Goal: Task Accomplishment & Management: Use online tool/utility

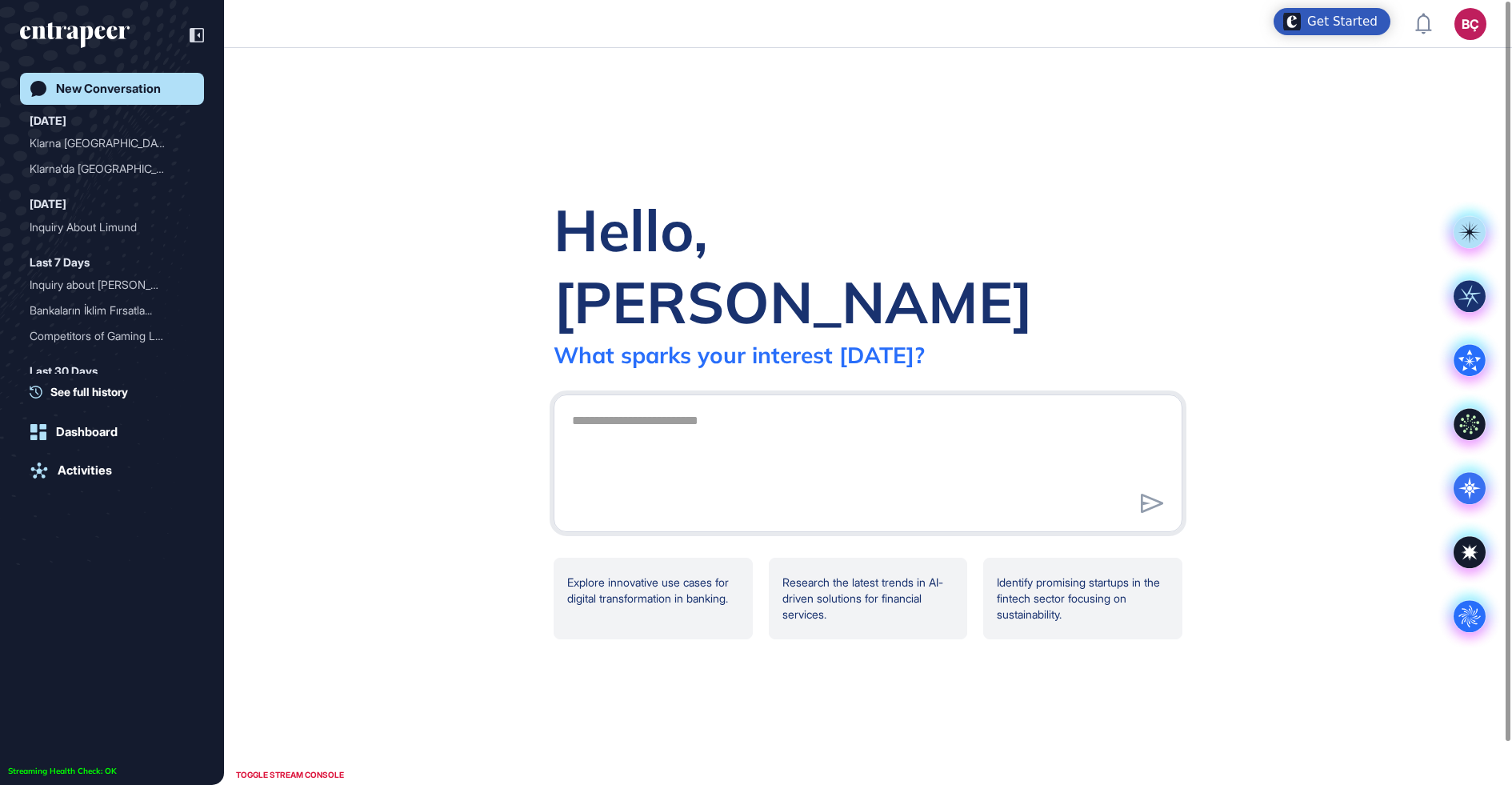
scroll to position [1, 1]
click at [600, 405] on textarea at bounding box center [868, 461] width 612 height 112
click at [110, 481] on link "Activities" at bounding box center [112, 469] width 184 height 32
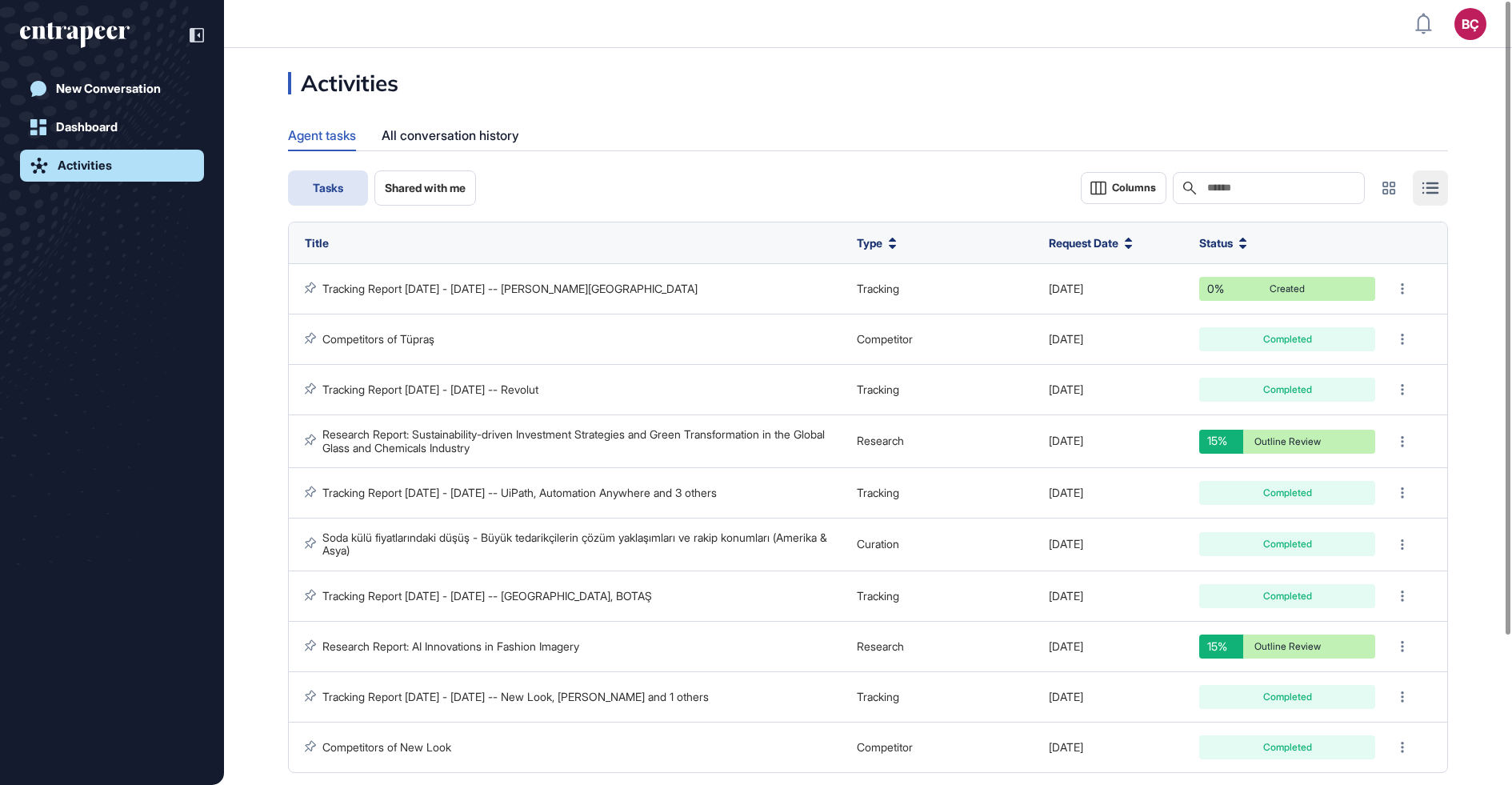
click at [1238, 179] on div "Search" at bounding box center [1269, 187] width 192 height 32
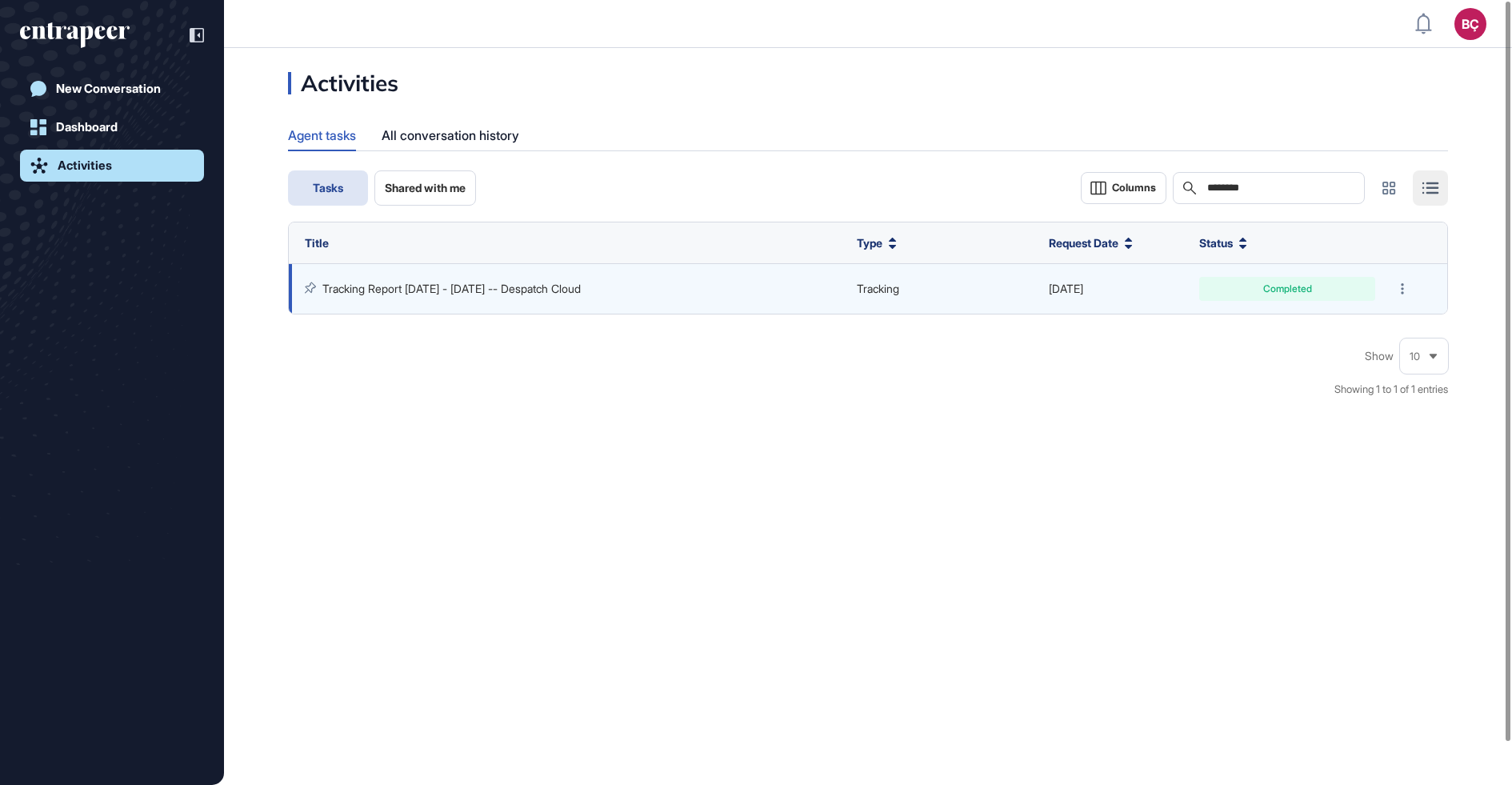
type input "********"
click at [517, 288] on link "Tracking Report [DATE] - [DATE] -- Despatch Cloud" at bounding box center [452, 288] width 258 height 14
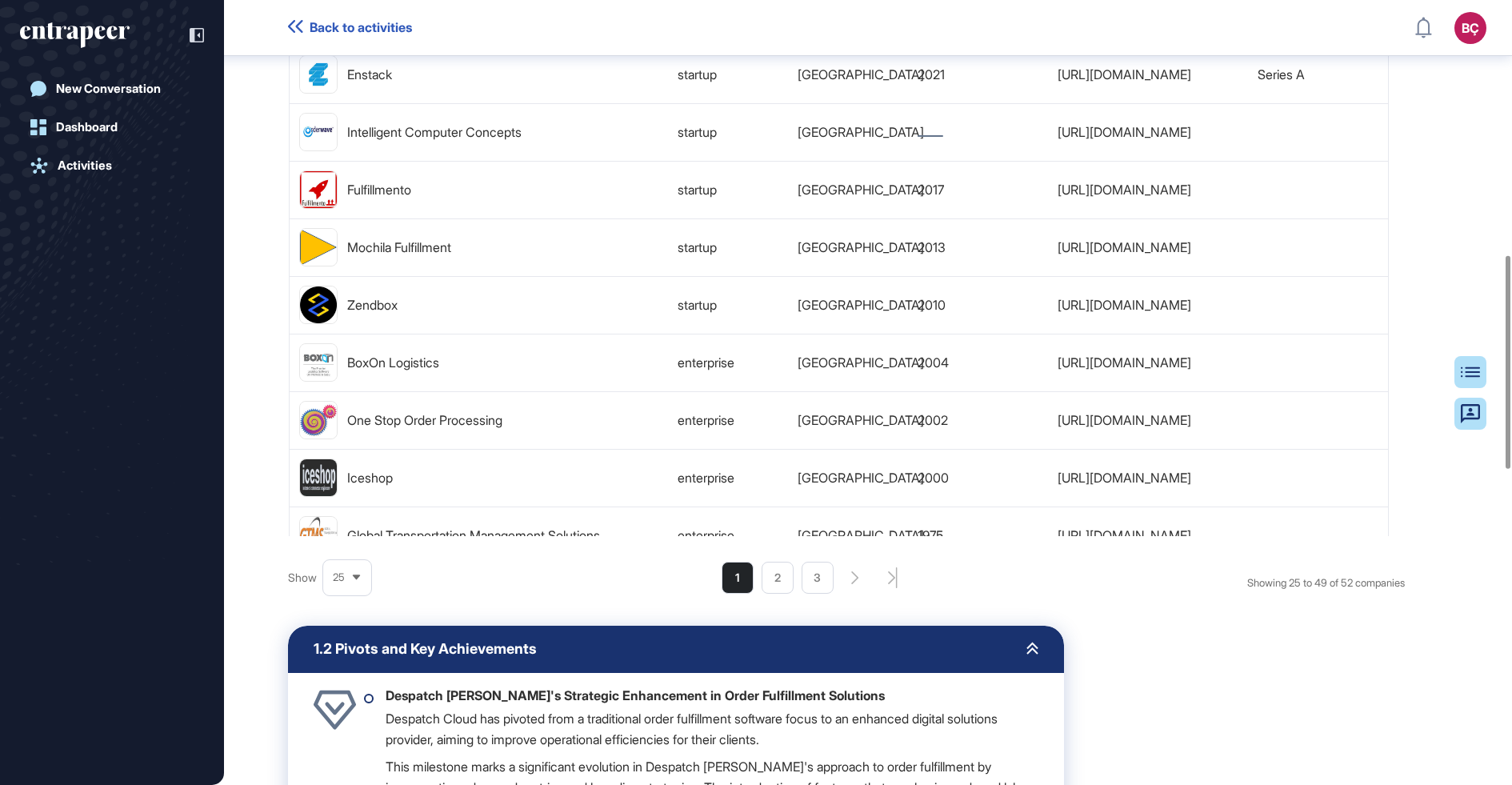
scroll to position [903, 0]
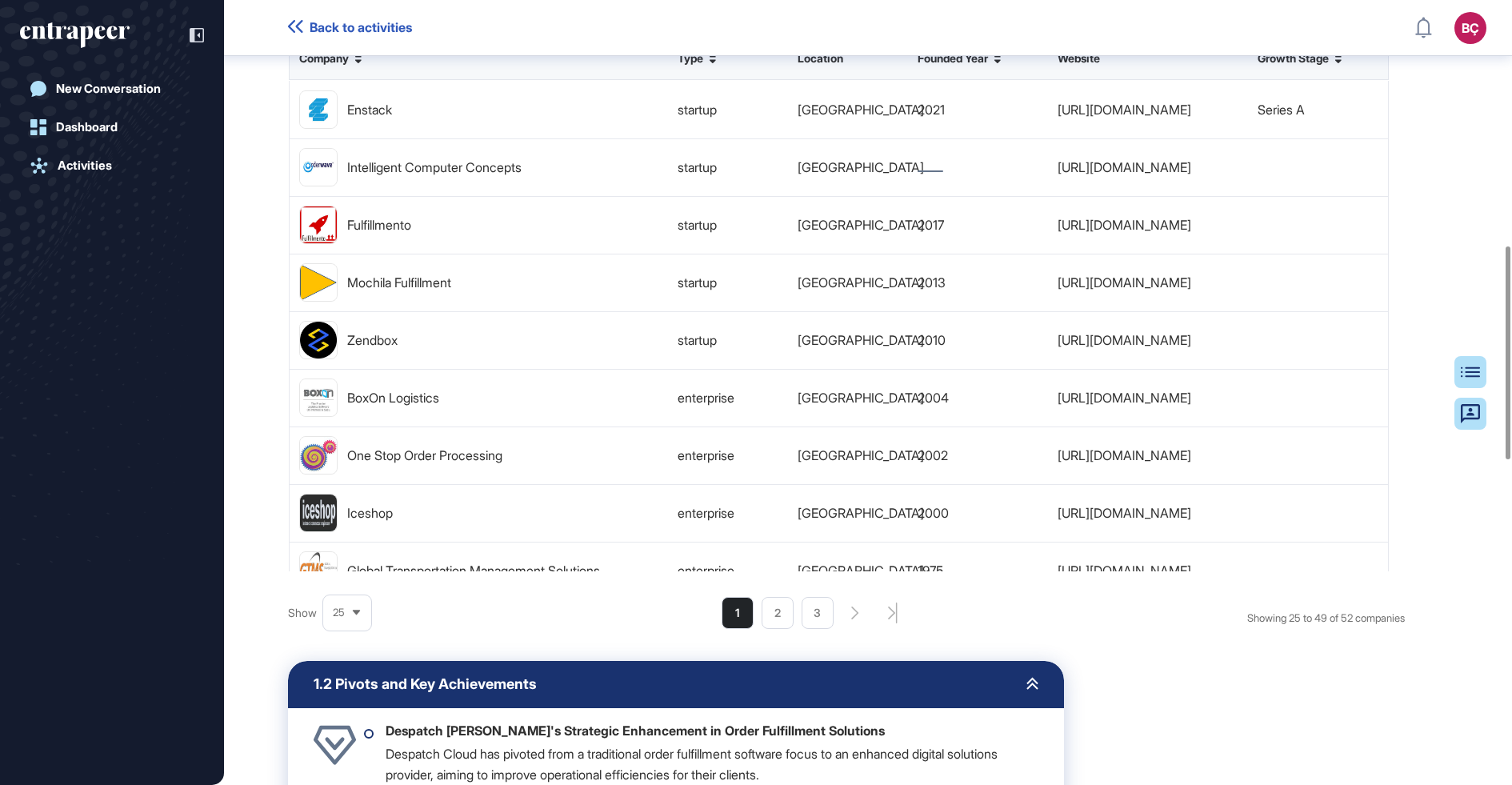
click at [327, 628] on div "25" at bounding box center [347, 612] width 48 height 31
click at [338, 754] on li "50" at bounding box center [347, 738] width 39 height 32
click at [251, 503] on div "Tracking Report [DATE] - [DATE] -- Despatch Cloud Report Sources Table of Conte…" at bounding box center [868, 526] width 1288 height 2699
click at [814, 629] on li "2" at bounding box center [797, 612] width 32 height 32
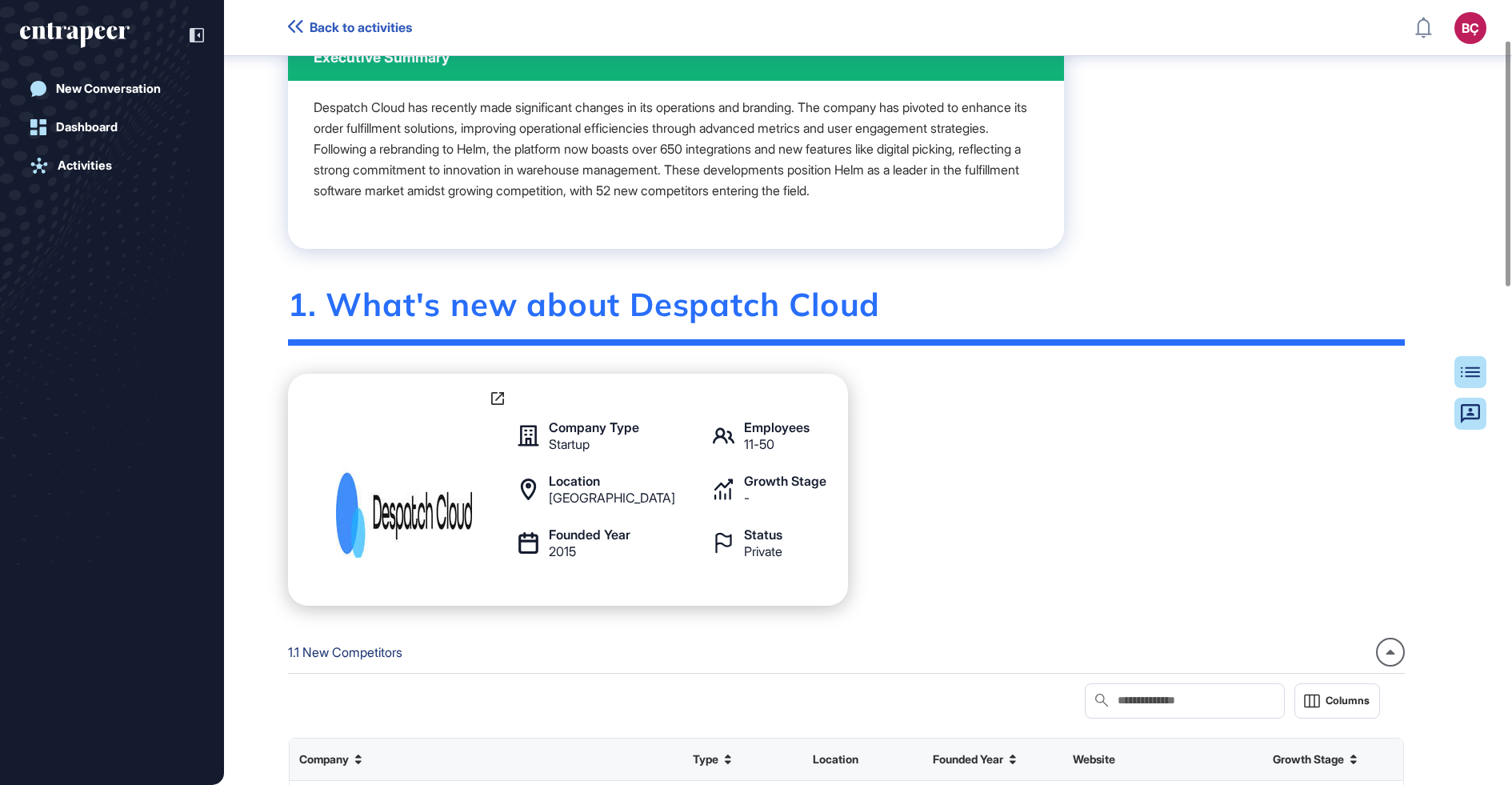
scroll to position [0, 0]
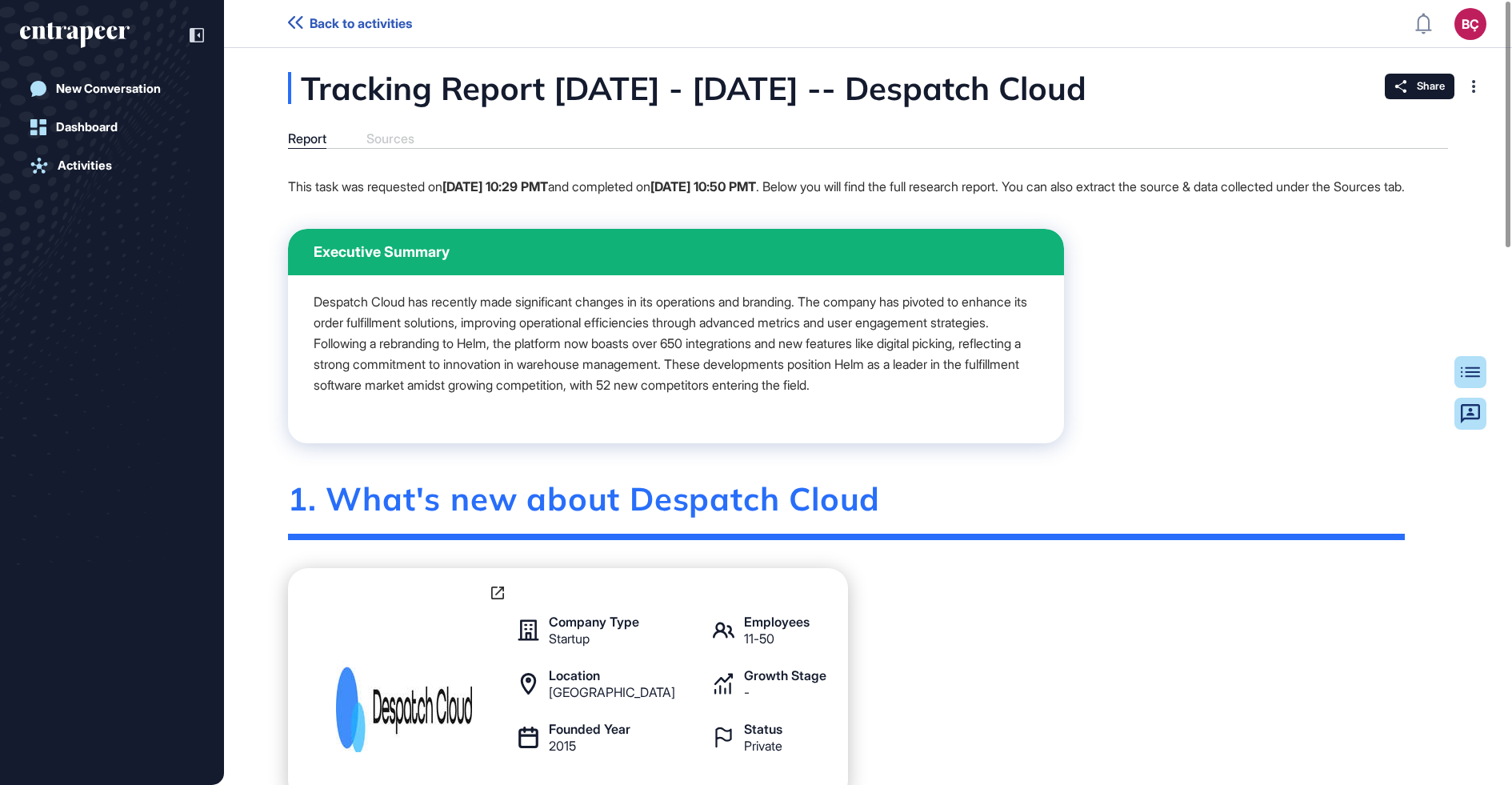
drag, startPoint x: 912, startPoint y: 89, endPoint x: 1171, endPoint y: 82, distance: 259.1
click at [1183, 87] on div "Tracking Report [DATE] - [DATE] -- Despatch Cloud" at bounding box center [767, 88] width 958 height 32
copy div "Despatch Cloud"
click at [523, 197] on p "This task was requested on [DATE] 10:29 PMT and completed on [DATE] 10:50 PMT .…" at bounding box center [846, 187] width 1117 height 21
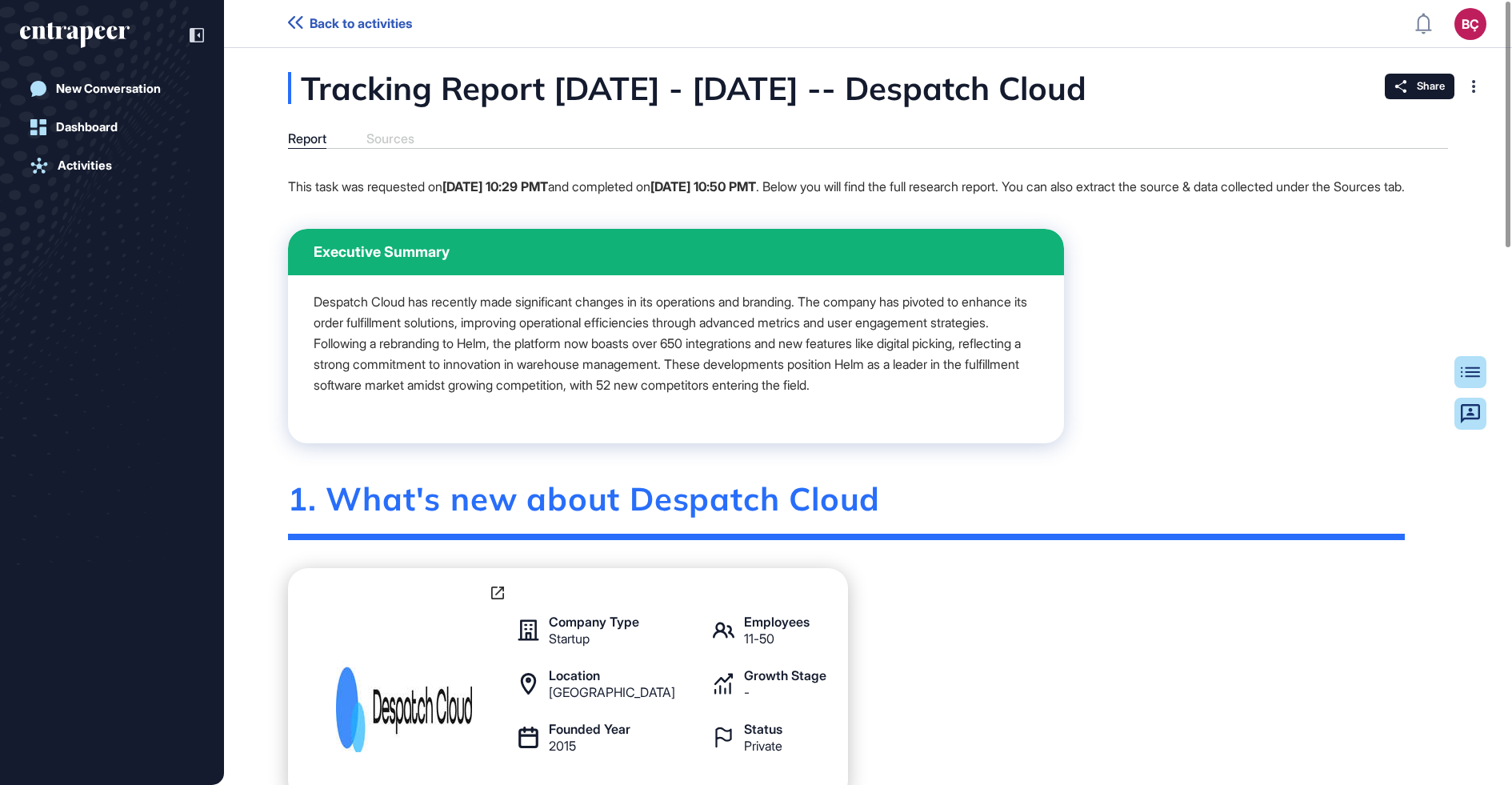
click at [523, 197] on p "This task was requested on [DATE] 10:29 PMT and completed on [DATE] 10:50 PMT .…" at bounding box center [846, 187] width 1117 height 21
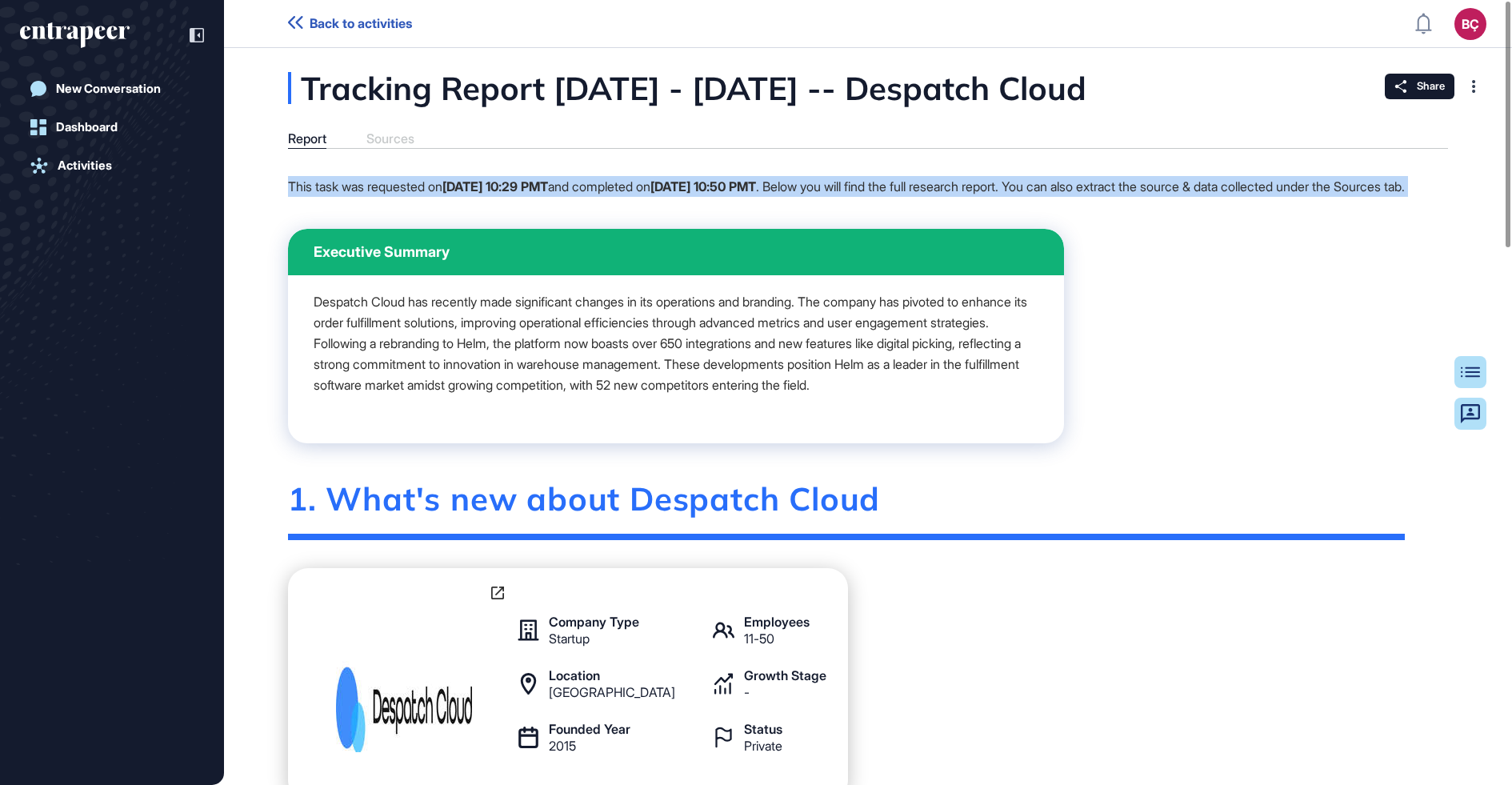
click at [479, 192] on strong "[DATE] 10:29 PMT" at bounding box center [495, 186] width 106 height 16
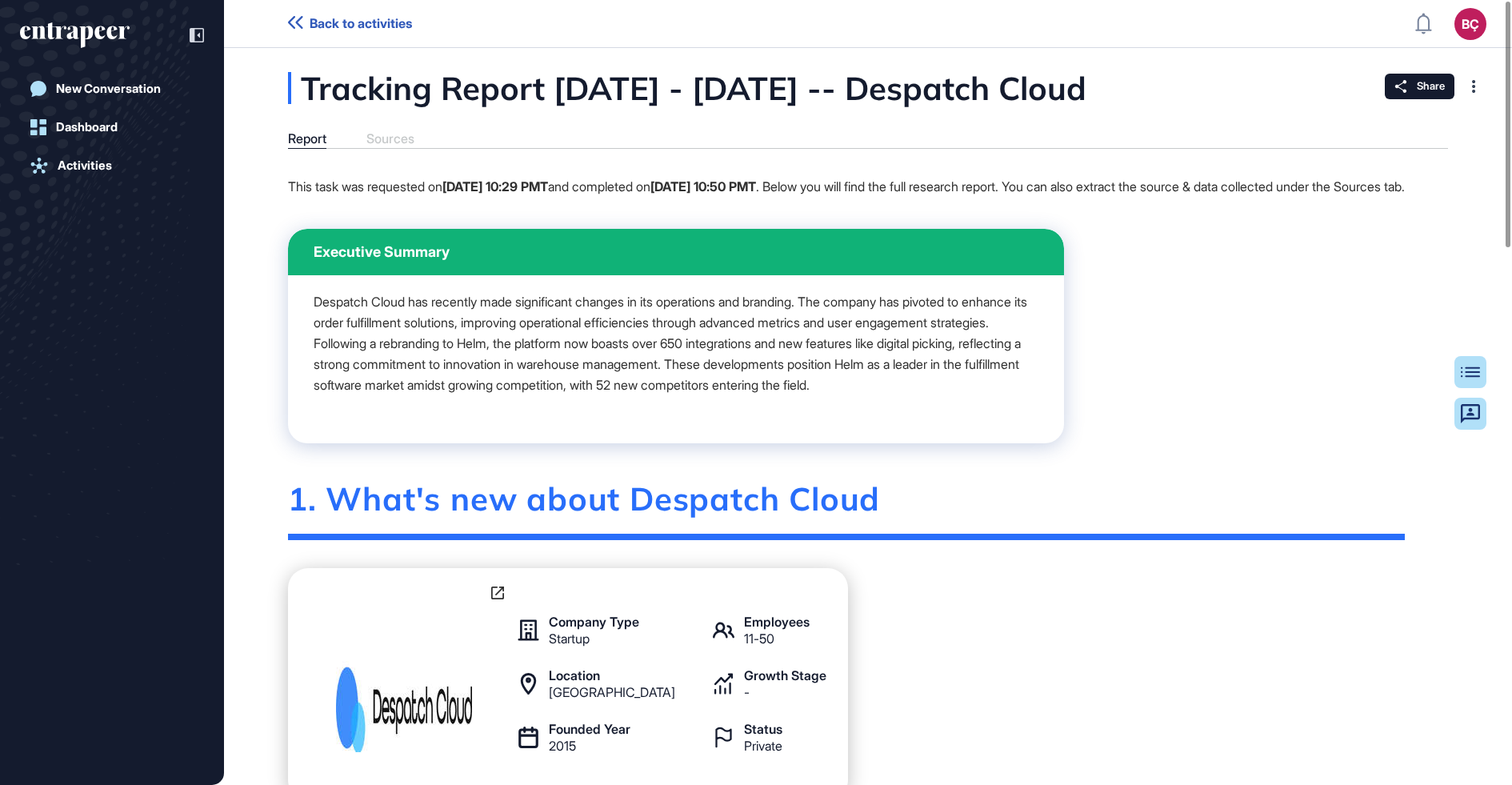
click at [476, 192] on strong "[DATE] 10:29 PMT" at bounding box center [495, 186] width 106 height 16
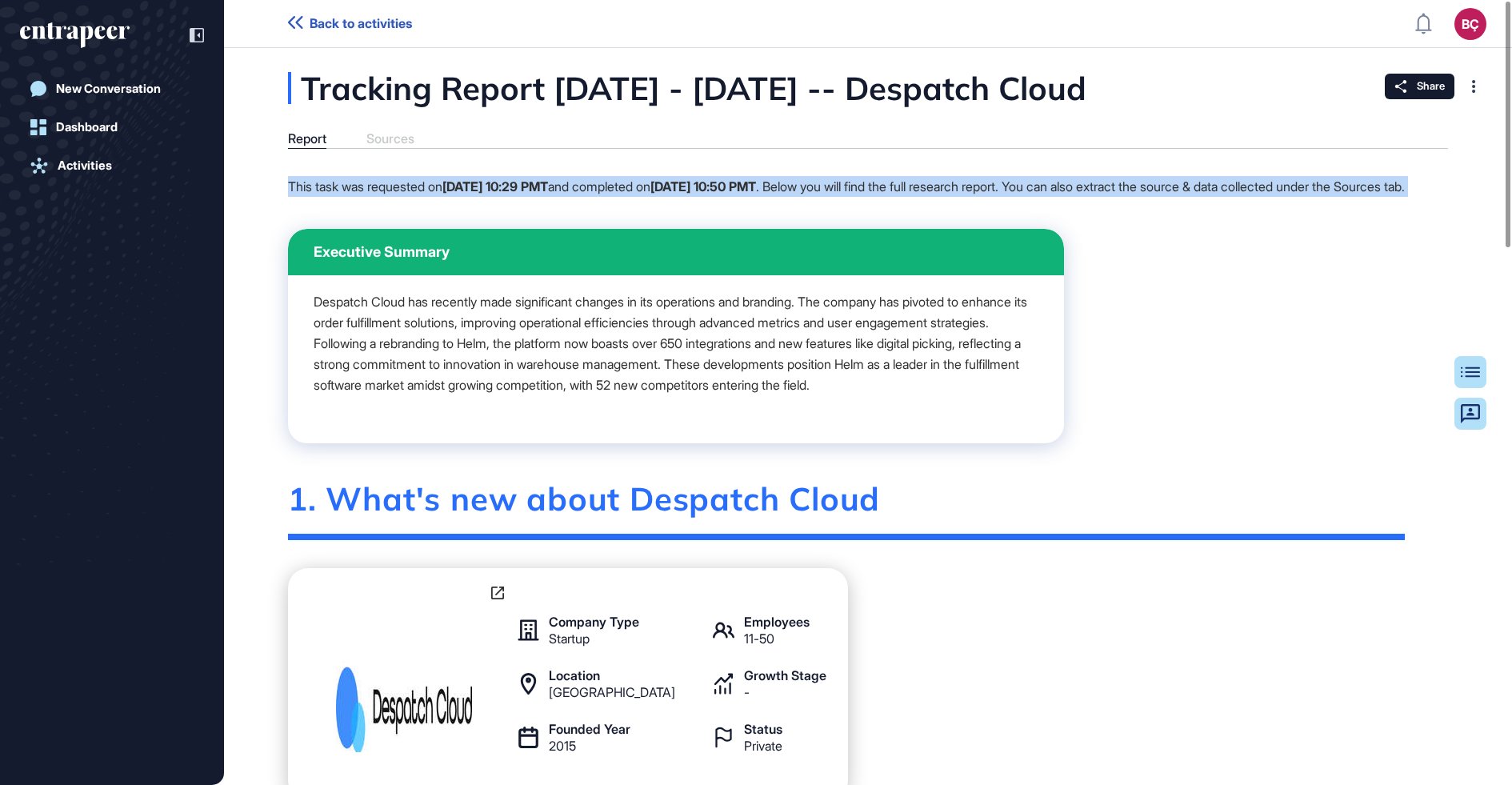
click at [476, 192] on strong "[DATE] 10:29 PMT" at bounding box center [495, 186] width 106 height 16
click at [474, 197] on p "This task was requested on [DATE] 10:29 PMT and completed on [DATE] 10:50 PMT .…" at bounding box center [846, 187] width 1117 height 21
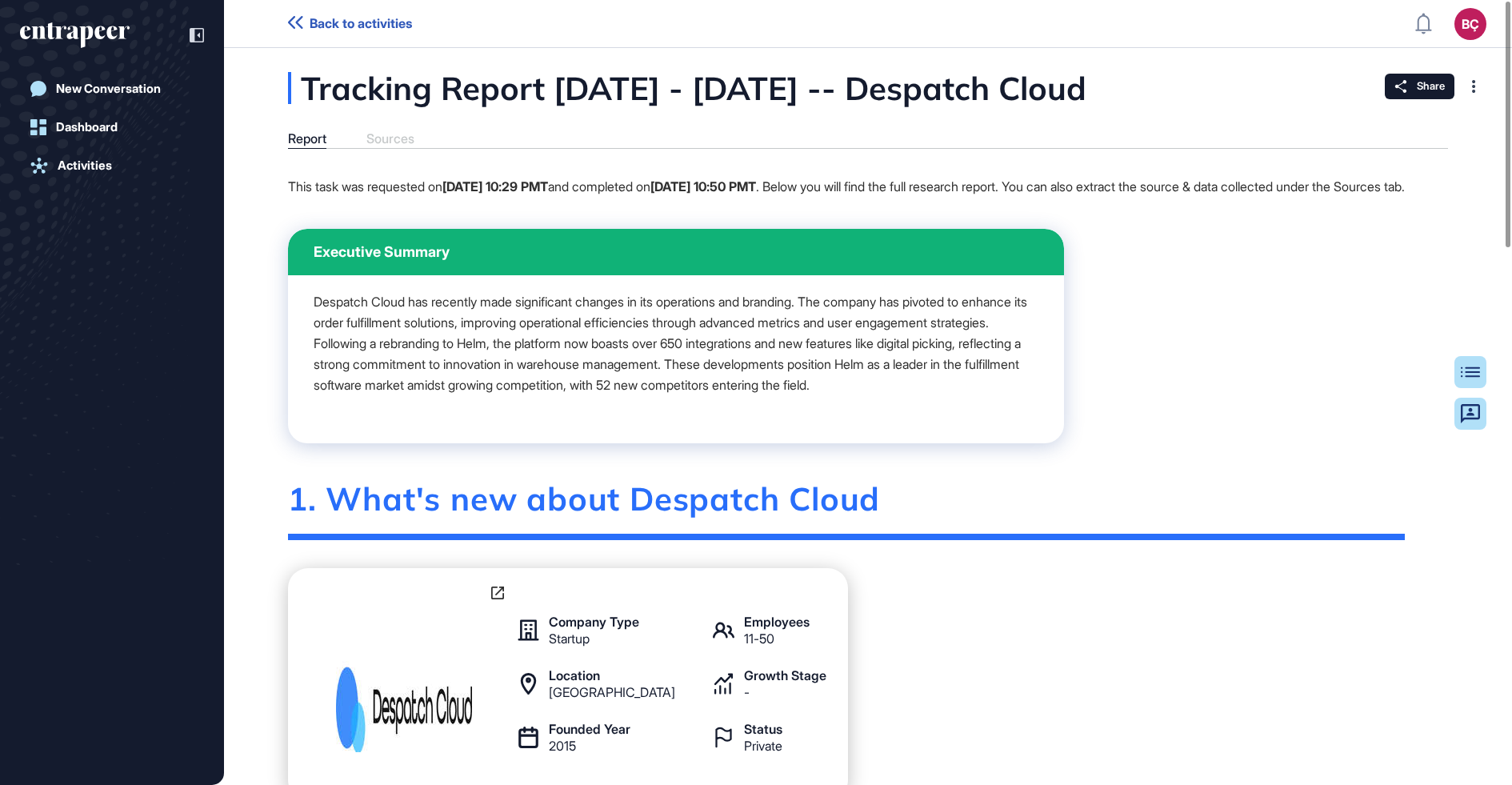
click at [474, 197] on p "This task was requested on [DATE] 10:29 PMT and completed on [DATE] 10:50 PMT .…" at bounding box center [846, 187] width 1117 height 21
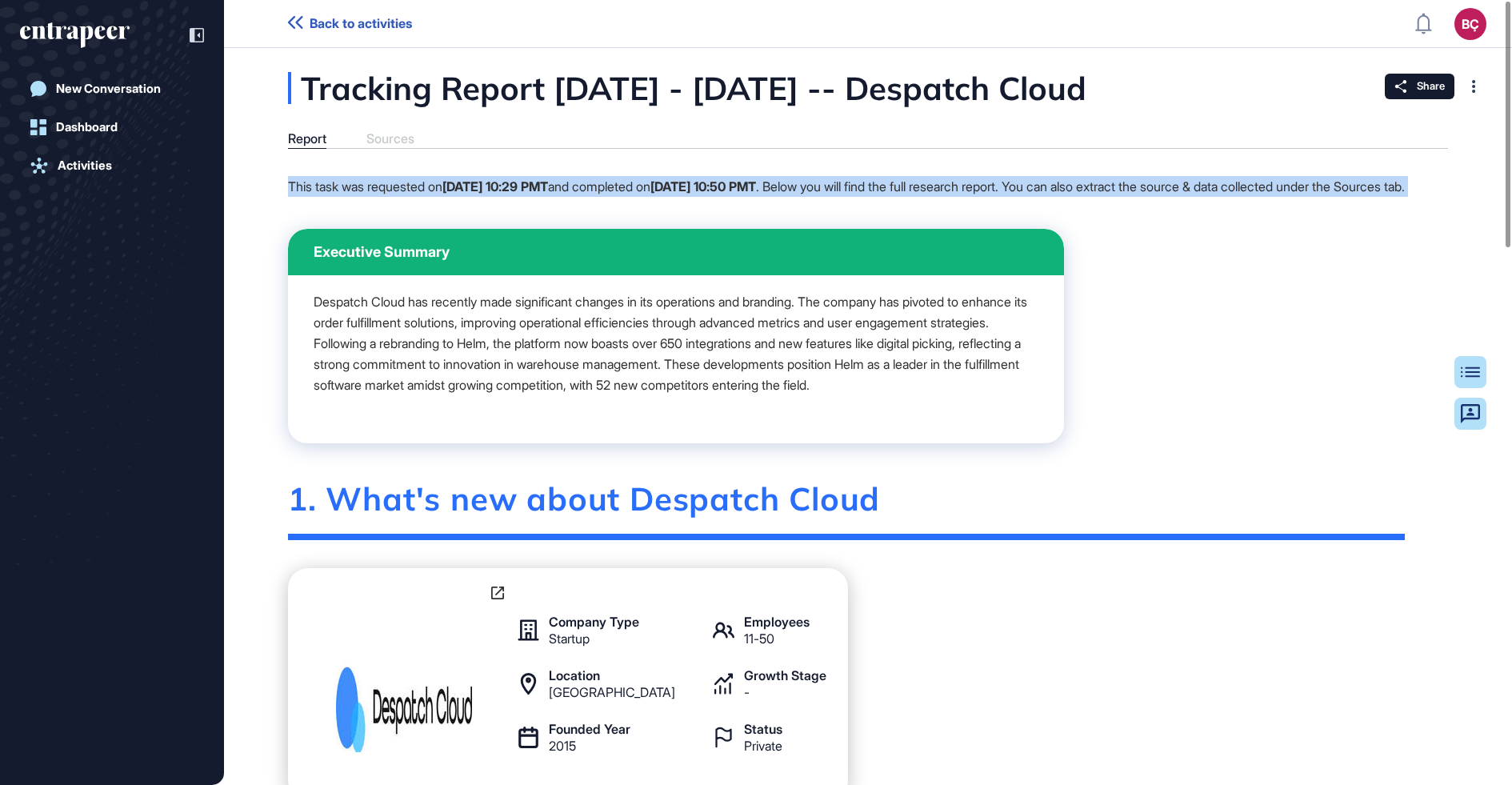
click at [442, 197] on p "This task was requested on [DATE] 10:29 PMT and completed on [DATE] 10:50 PMT .…" at bounding box center [846, 187] width 1117 height 21
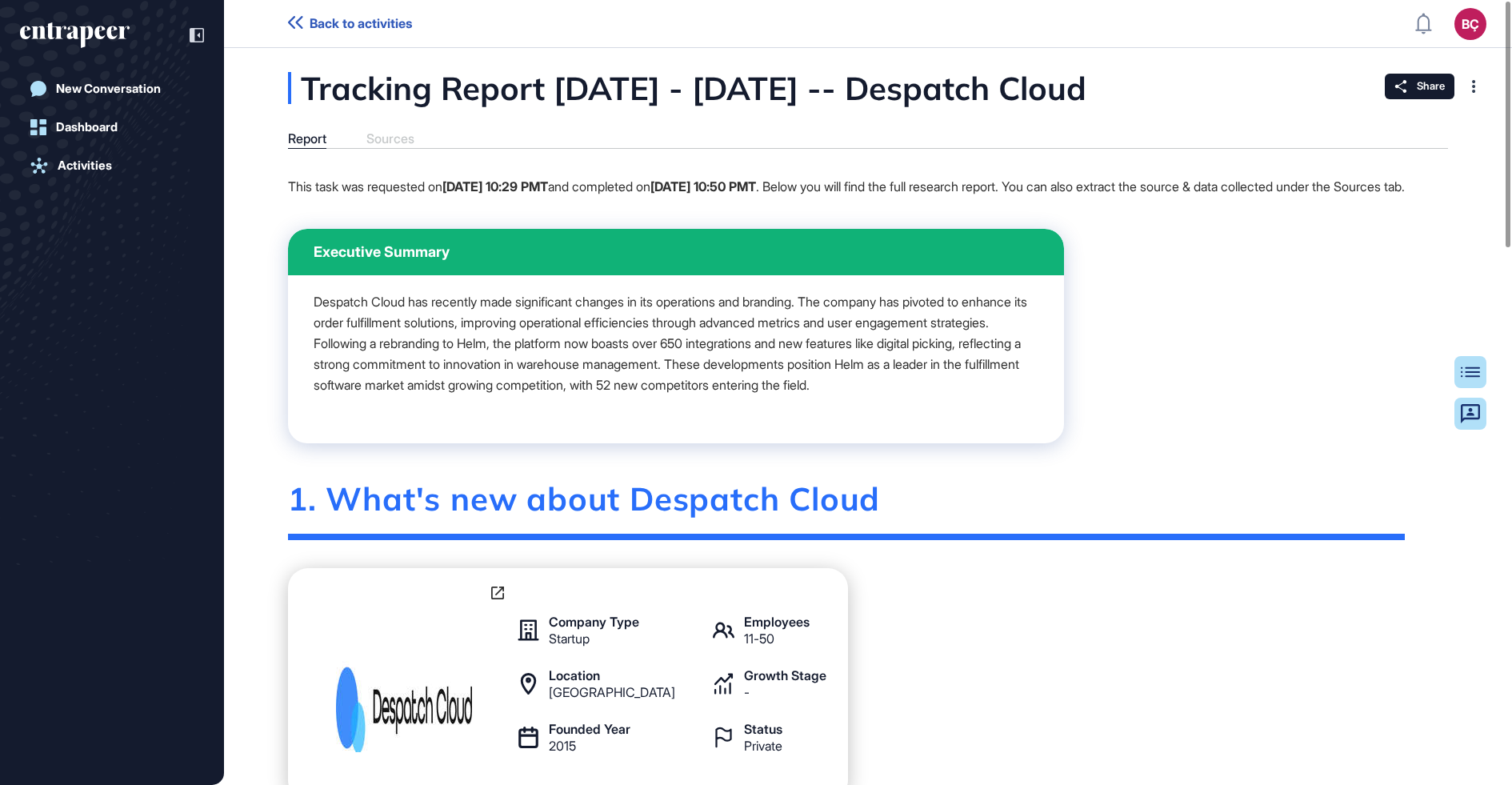
click at [442, 197] on p "This task was requested on [DATE] 10:29 PMT and completed on [DATE] 10:50 PMT .…" at bounding box center [846, 187] width 1117 height 21
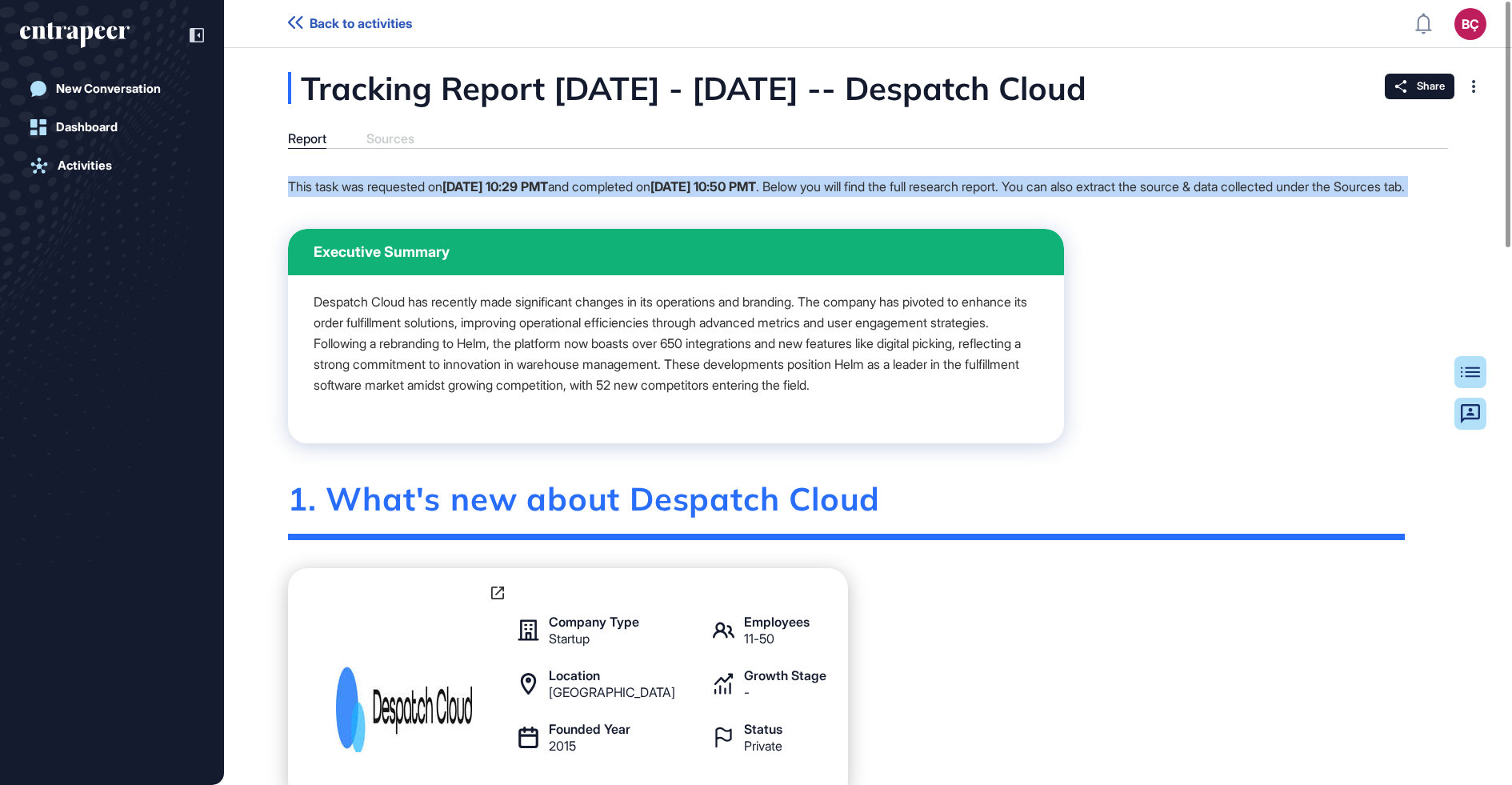
click at [427, 196] on p "This task was requested on [DATE] 10:29 PMT and completed on [DATE] 10:50 PMT .…" at bounding box center [846, 187] width 1117 height 21
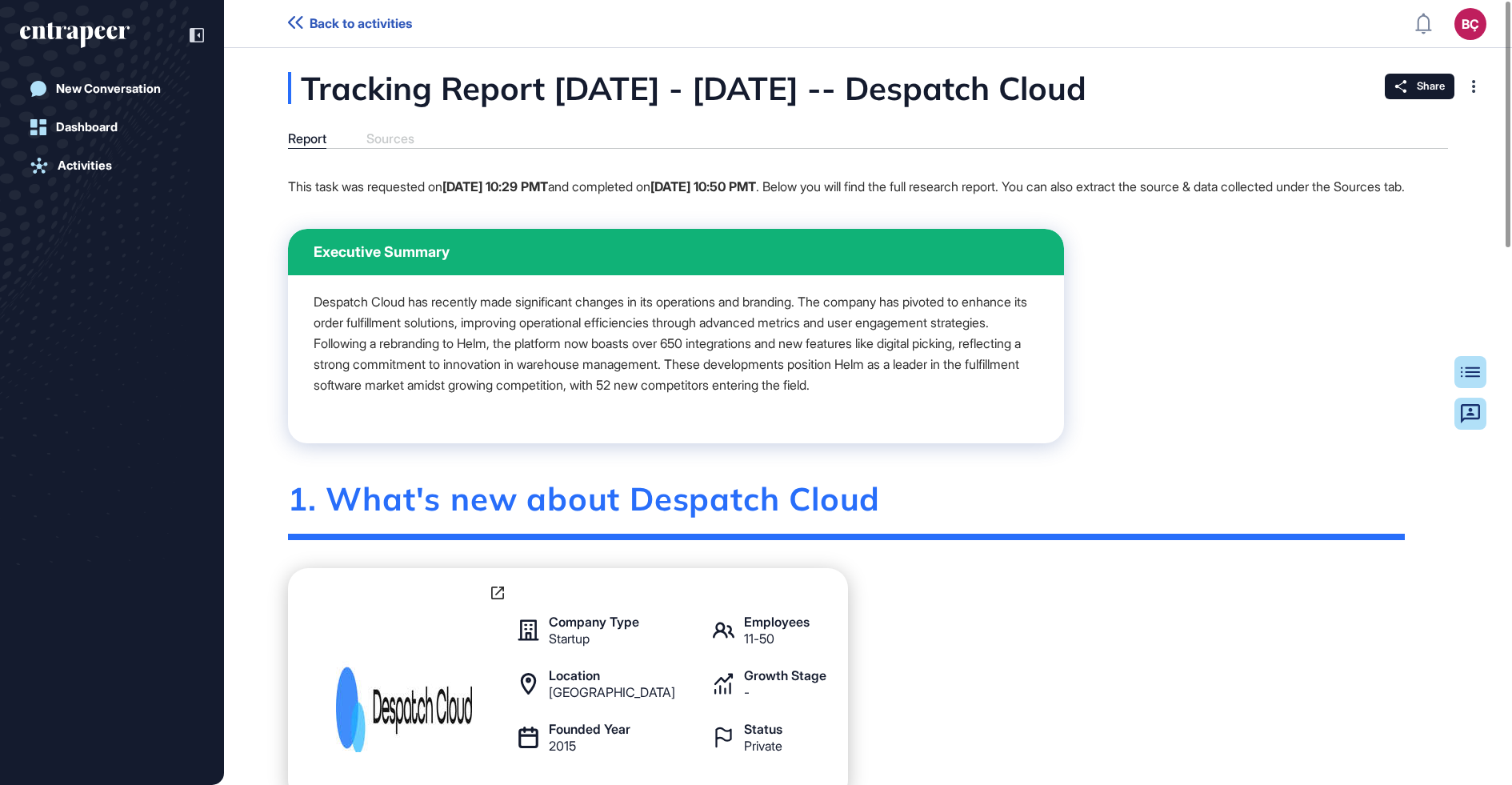
click at [421, 197] on p "This task was requested on [DATE] 10:29 PMT and completed on [DATE] 10:50 PMT .…" at bounding box center [846, 187] width 1117 height 21
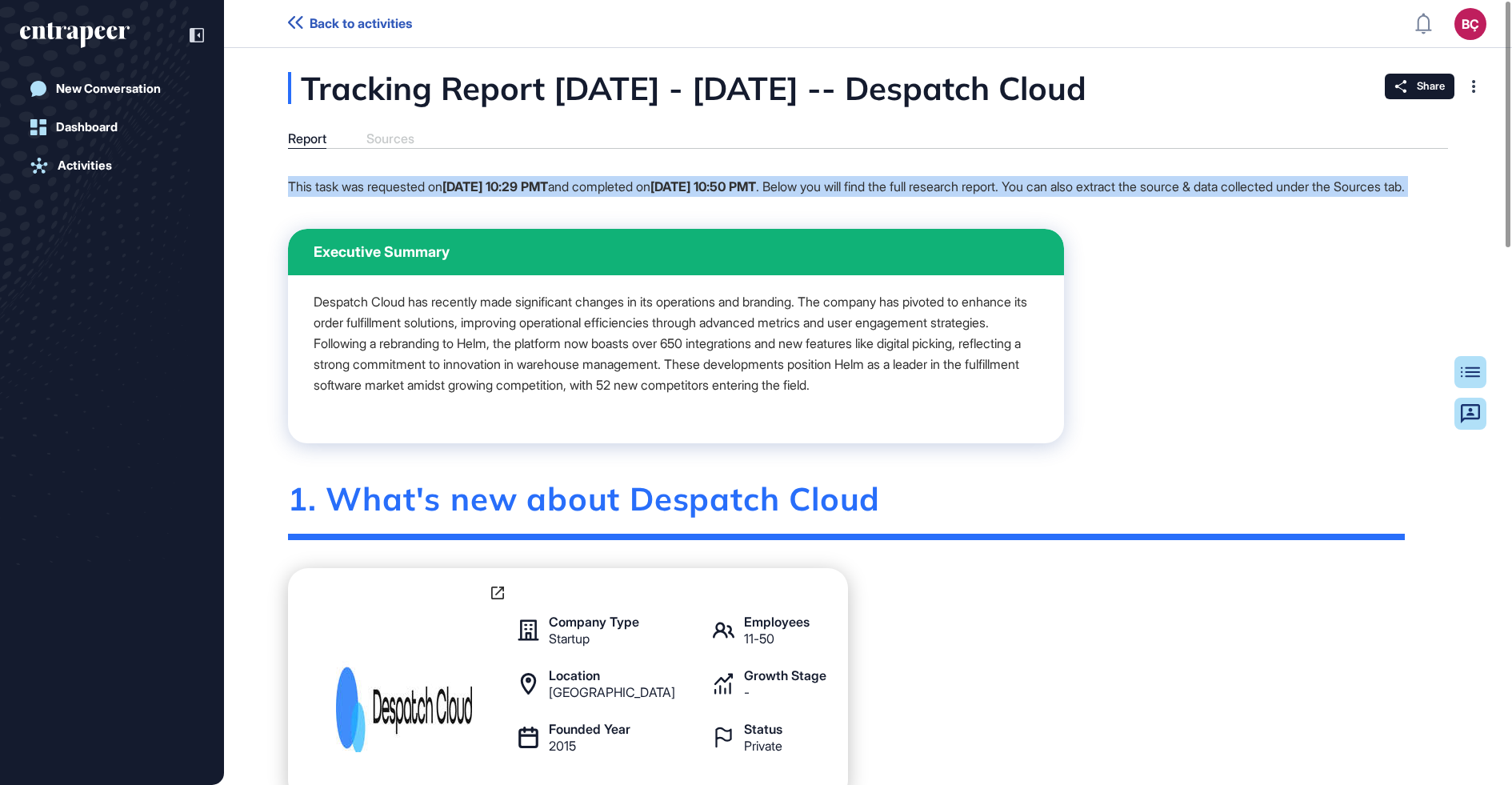
click at [421, 197] on p "This task was requested on [DATE] 10:29 PMT and completed on [DATE] 10:50 PMT .…" at bounding box center [846, 187] width 1117 height 21
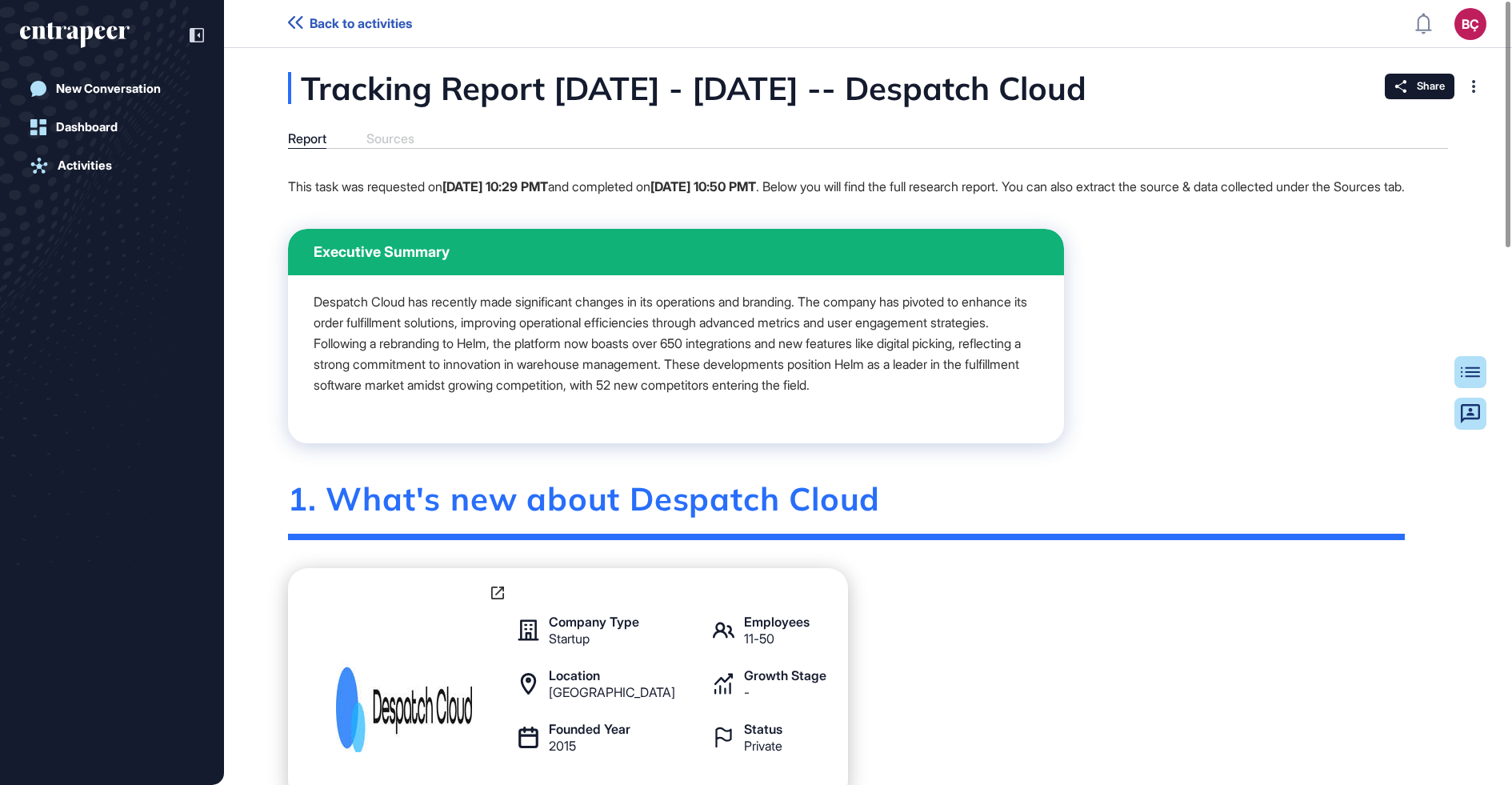
click at [464, 197] on p "This task was requested on [DATE] 10:29 PMT and completed on [DATE] 10:50 PMT .…" at bounding box center [846, 187] width 1117 height 21
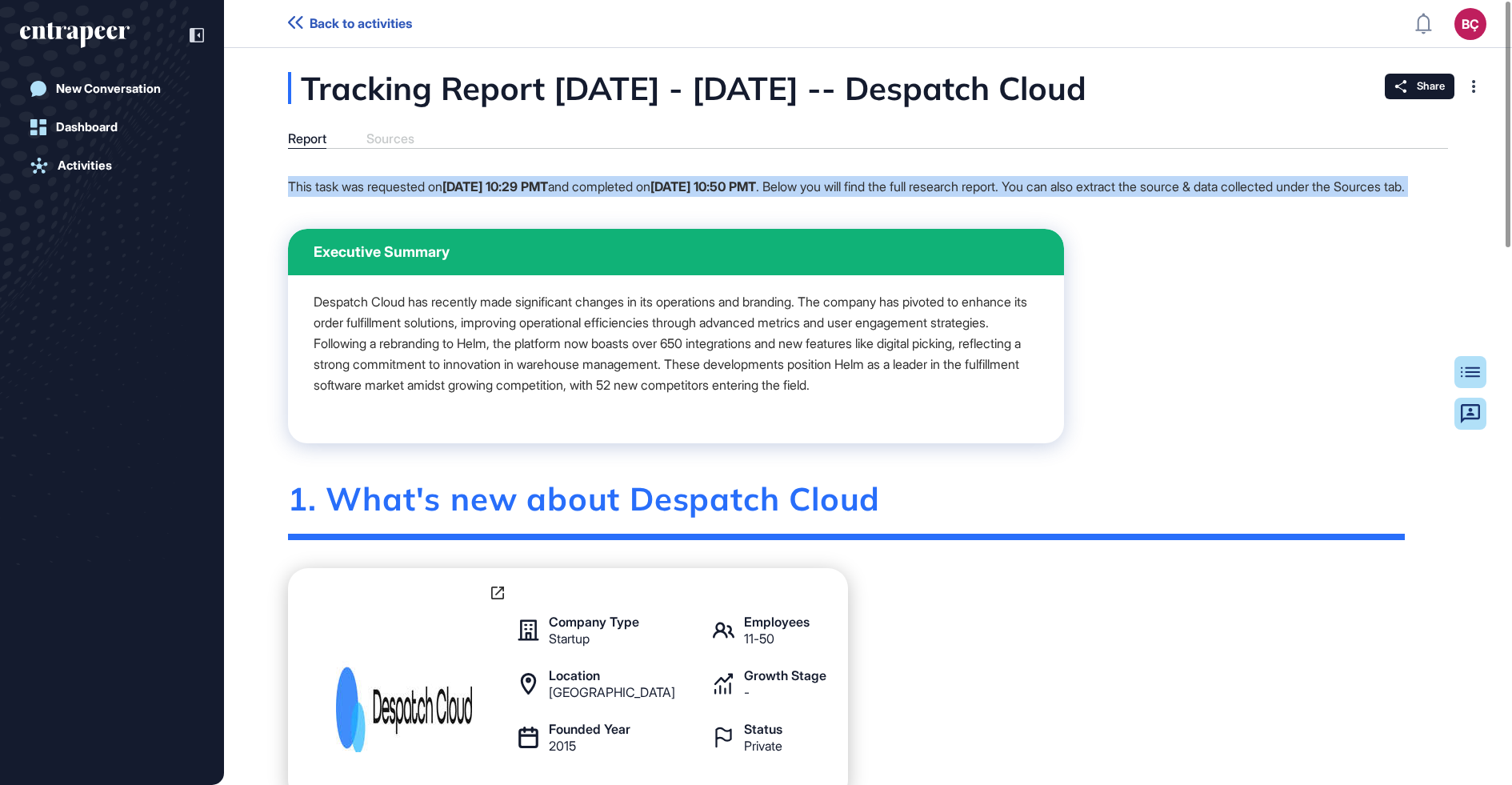
click at [464, 197] on p "This task was requested on [DATE] 10:29 PMT and completed on [DATE] 10:50 PMT .…" at bounding box center [846, 187] width 1117 height 21
click at [444, 197] on p "This task was requested on [DATE] 10:29 PMT and completed on [DATE] 10:50 PMT .…" at bounding box center [846, 187] width 1117 height 21
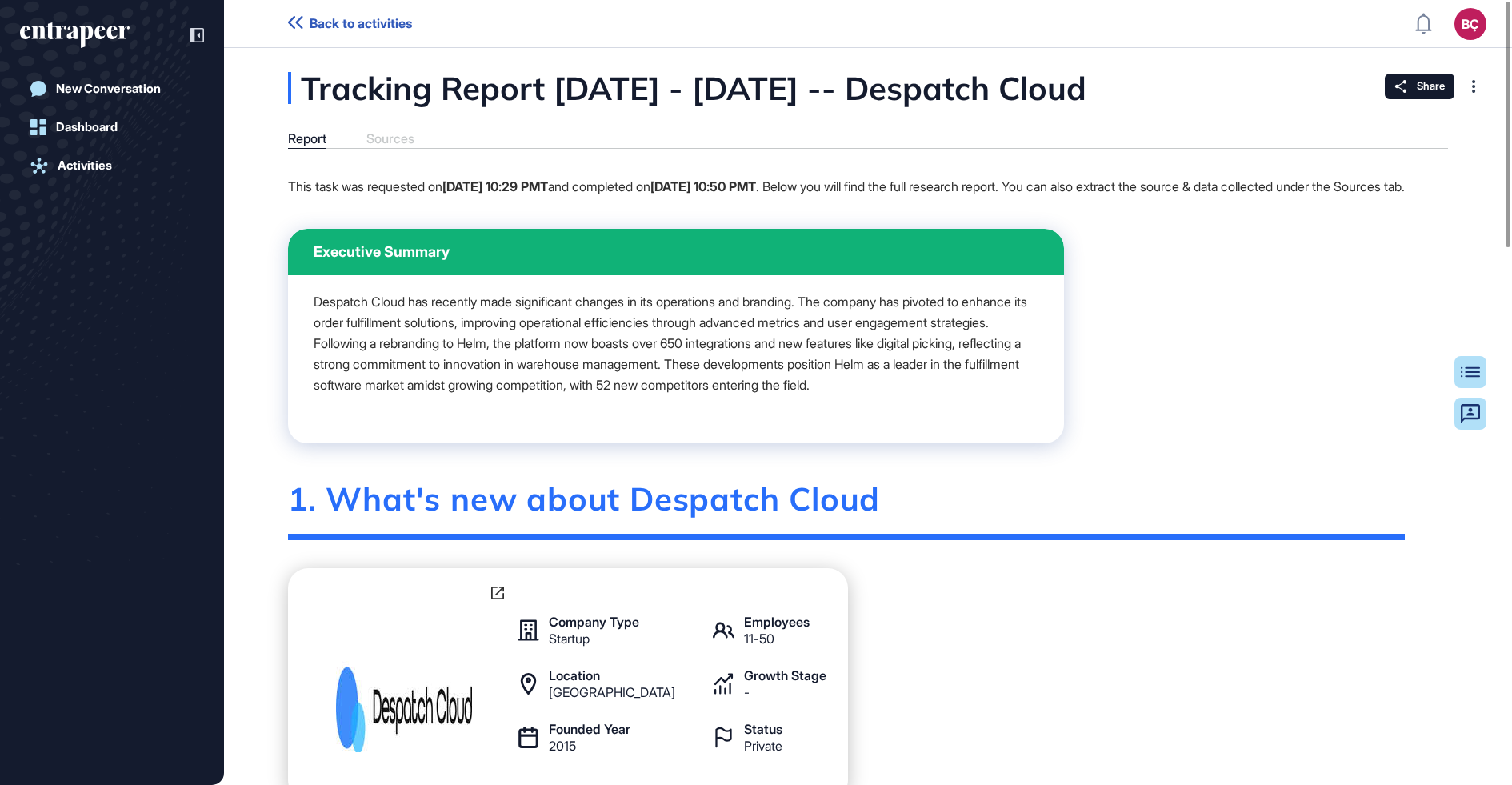
click at [101, 28] on icon "entrapeer-logo" at bounding box center [74, 35] width 109 height 26
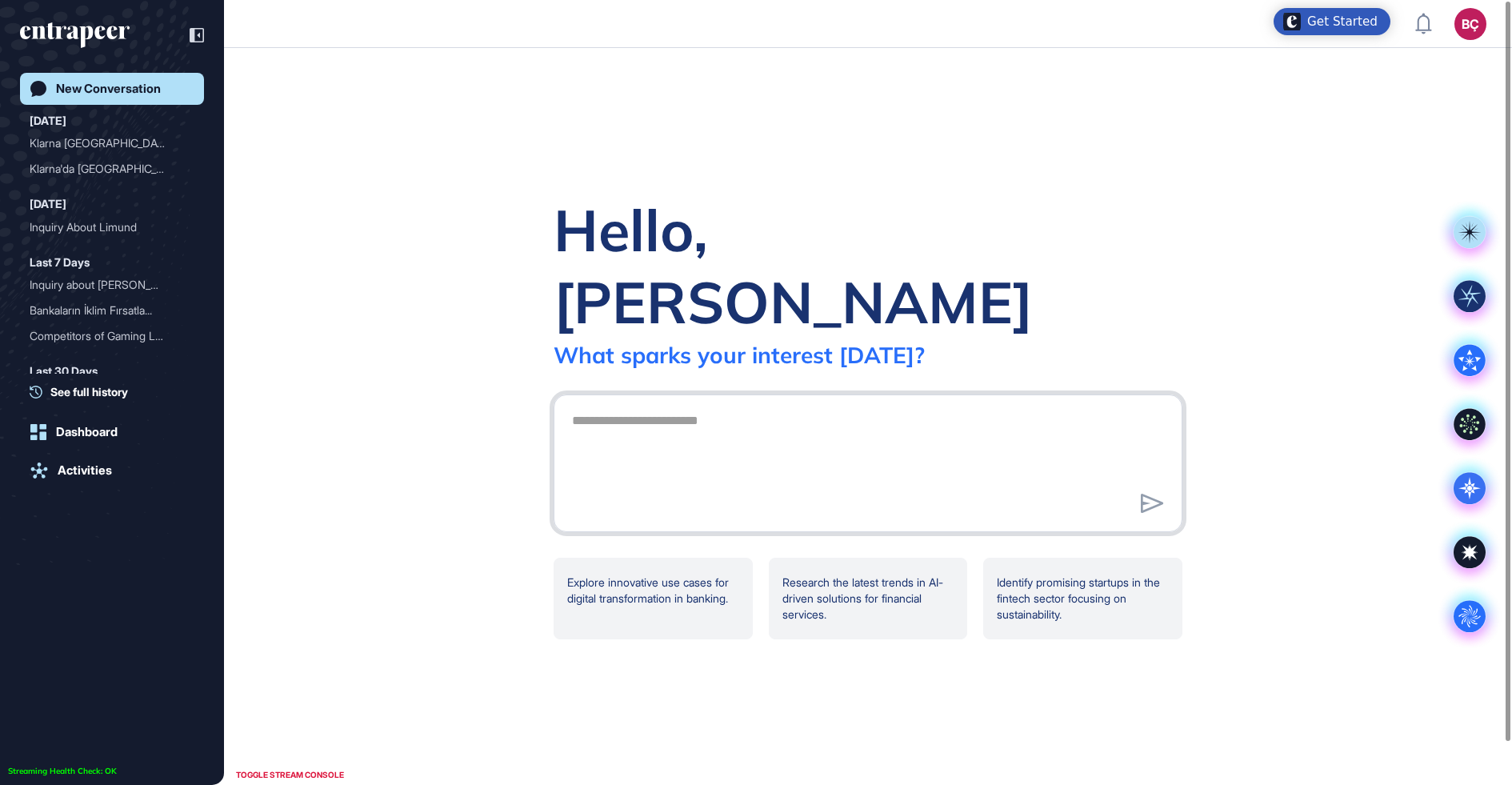
click at [894, 405] on textarea at bounding box center [868, 461] width 612 height 112
click at [1468, 499] on icon at bounding box center [1469, 488] width 32 height 32
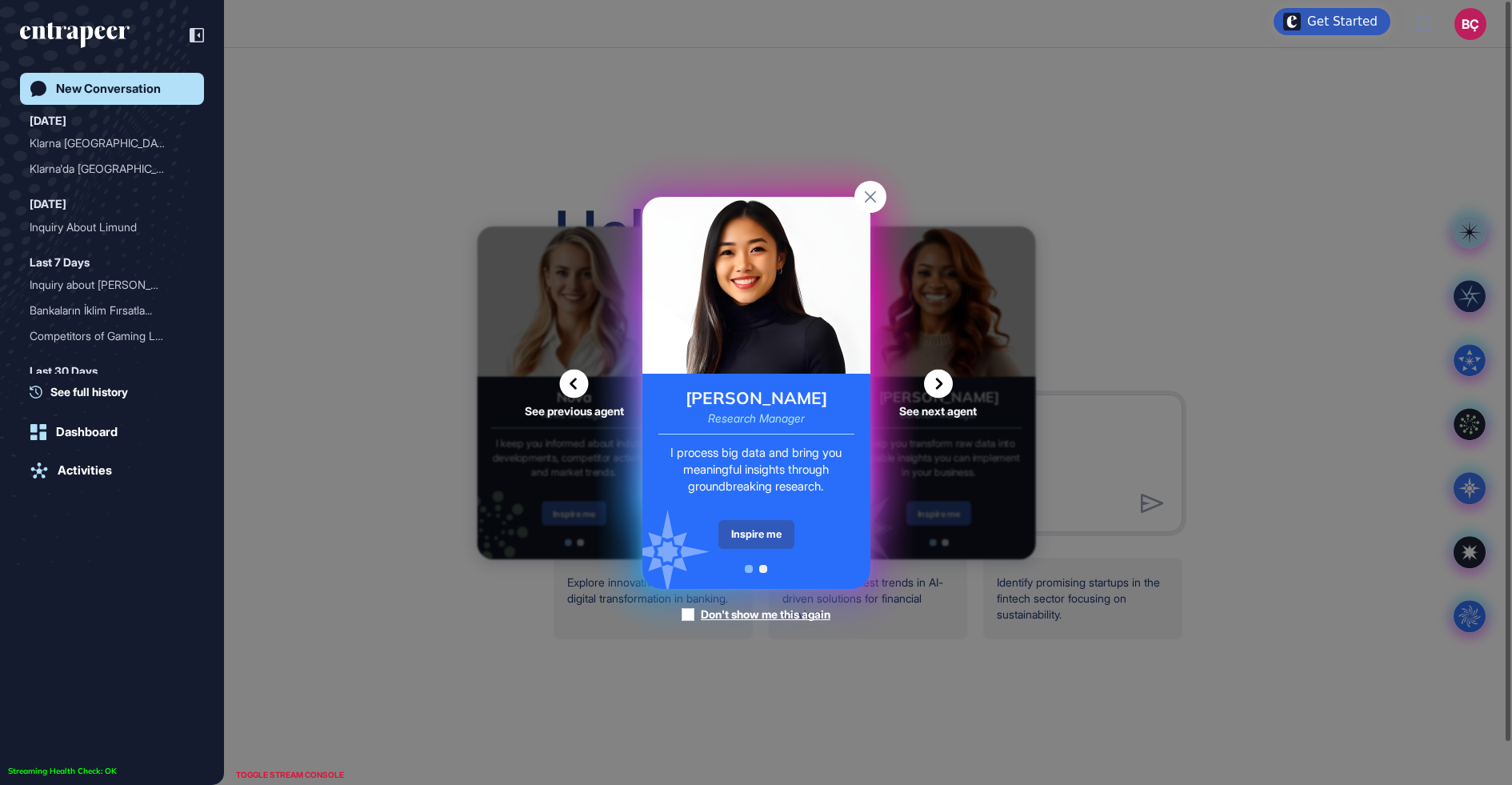
click at [765, 517] on div "[PERSON_NAME] Research Manager I process big data and bring you meaningful insi…" at bounding box center [756, 481] width 228 height 215
click at [753, 530] on div "Inspire me" at bounding box center [756, 534] width 76 height 28
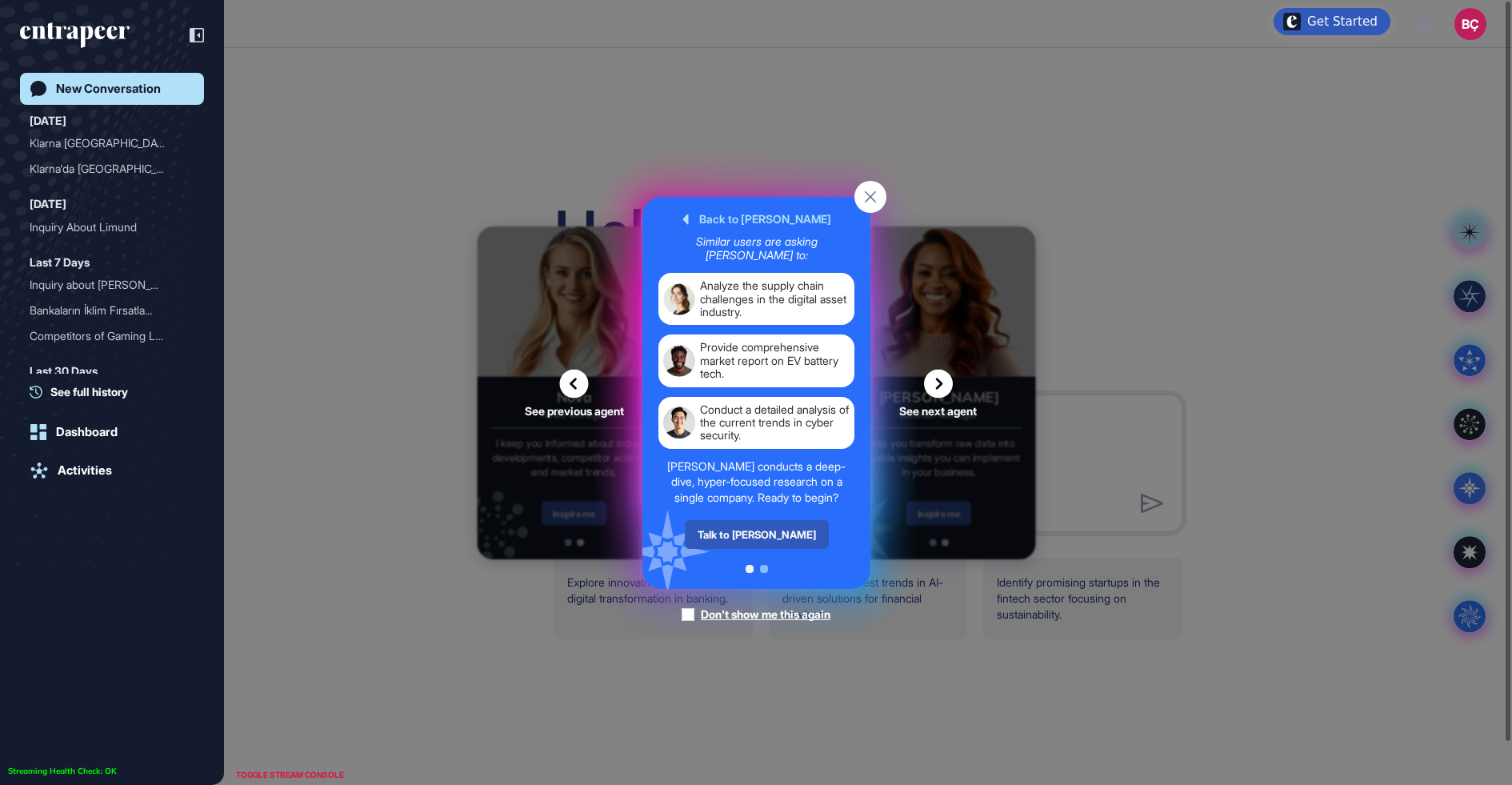
click at [569, 380] on icon at bounding box center [574, 383] width 28 height 28
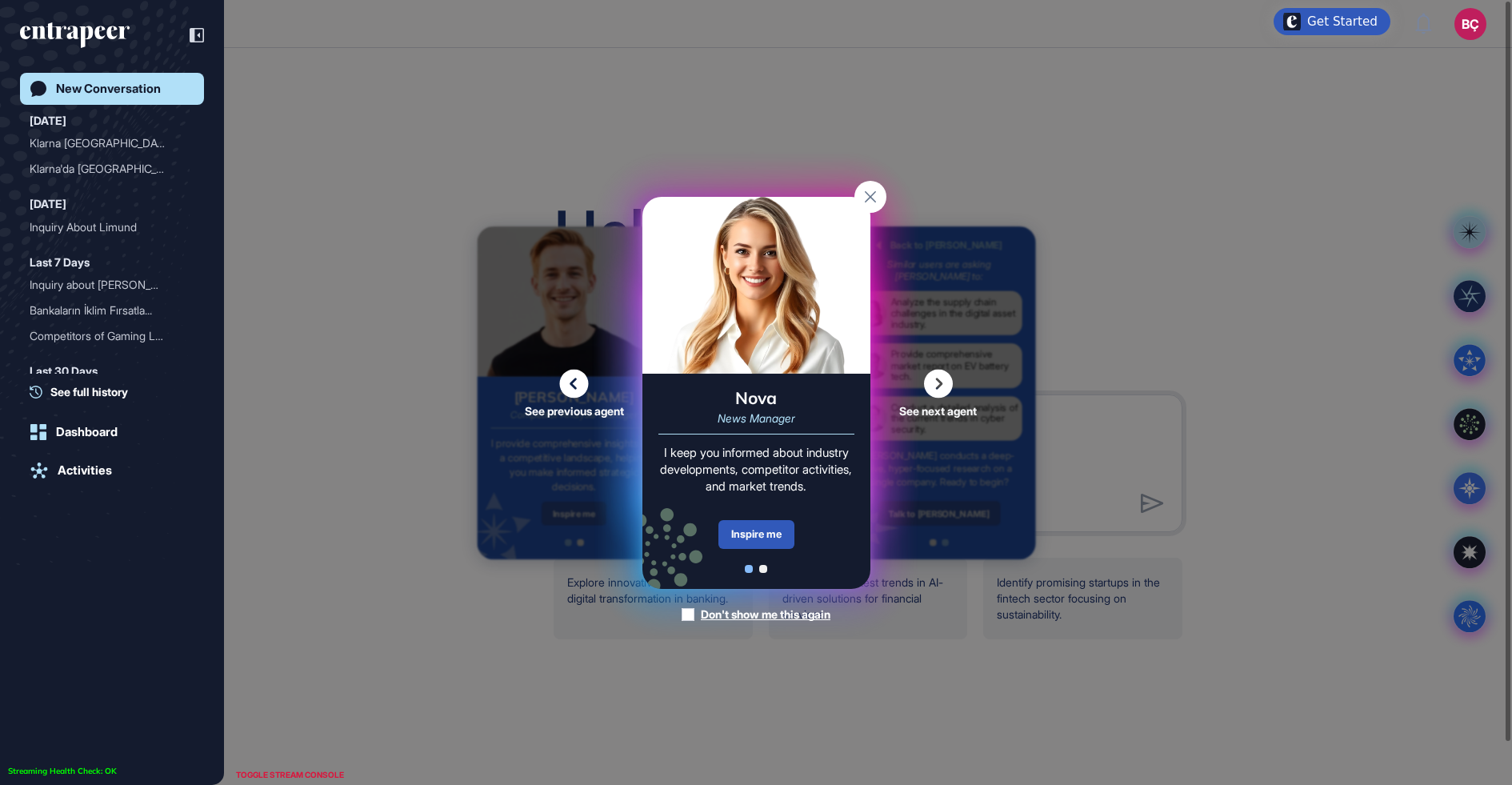
click at [562, 374] on icon at bounding box center [574, 383] width 28 height 28
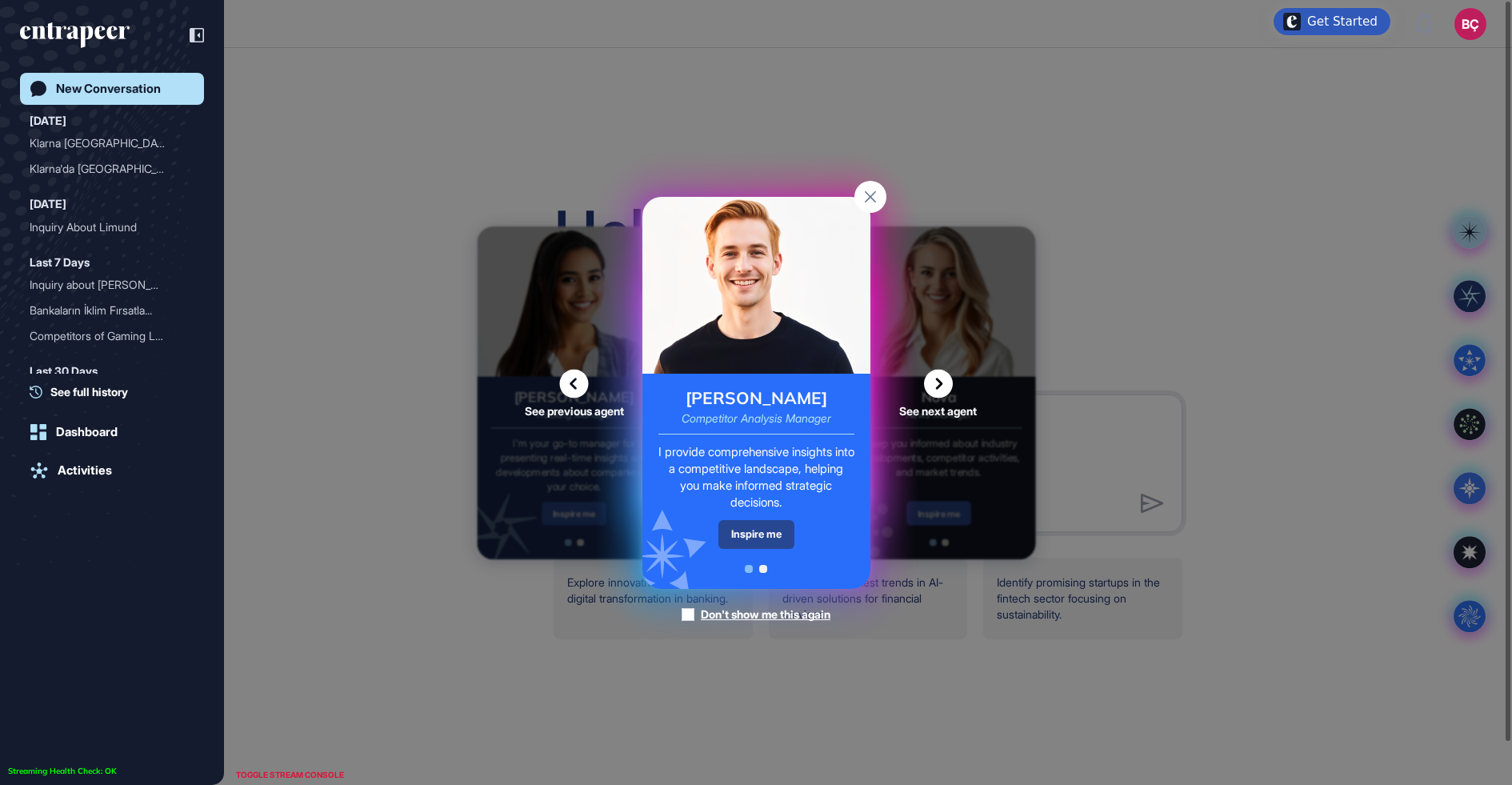
click at [746, 533] on div "Inspire me" at bounding box center [756, 534] width 76 height 28
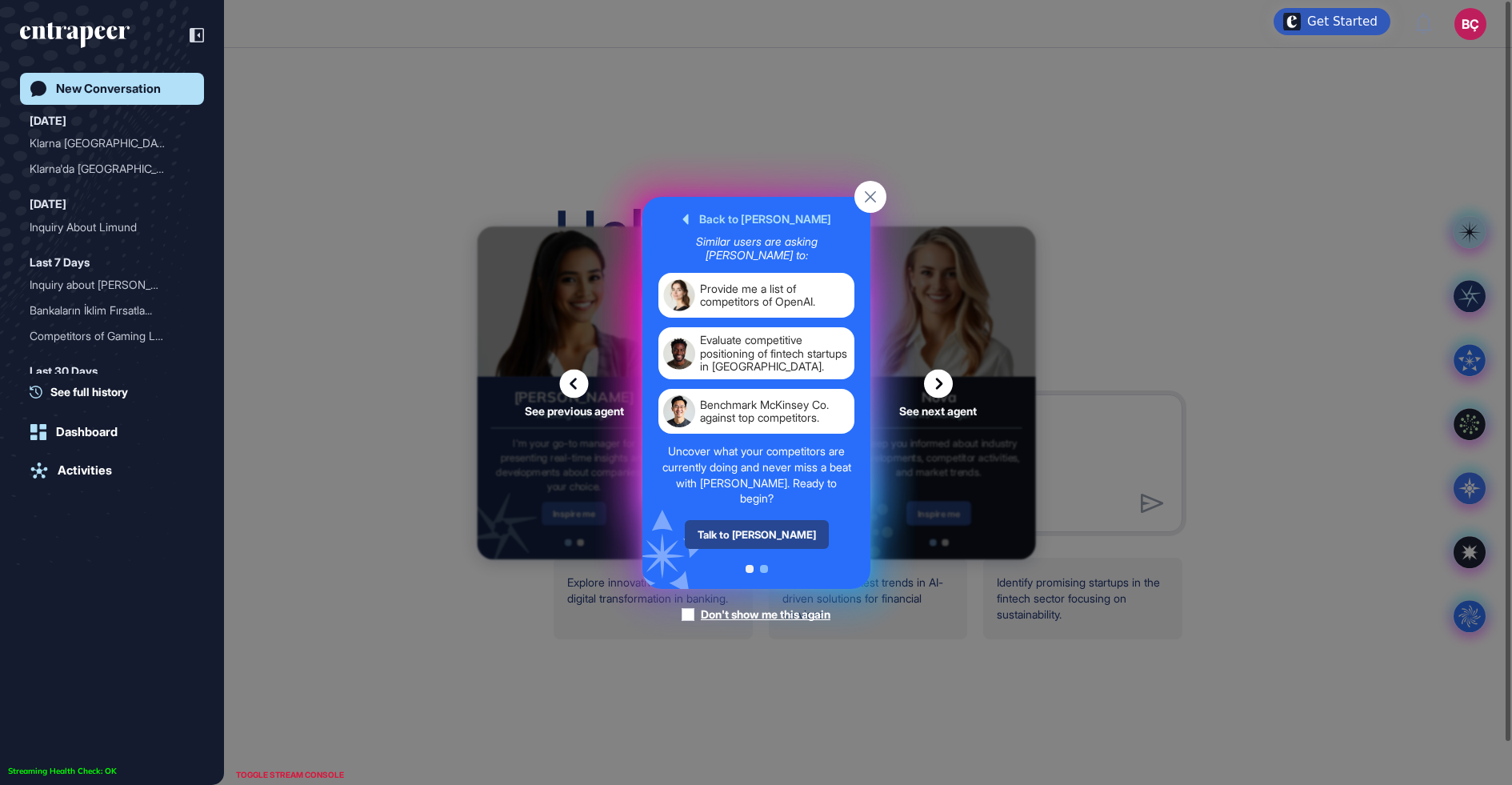
click at [745, 533] on div "Talk to [PERSON_NAME]" at bounding box center [755, 534] width 144 height 28
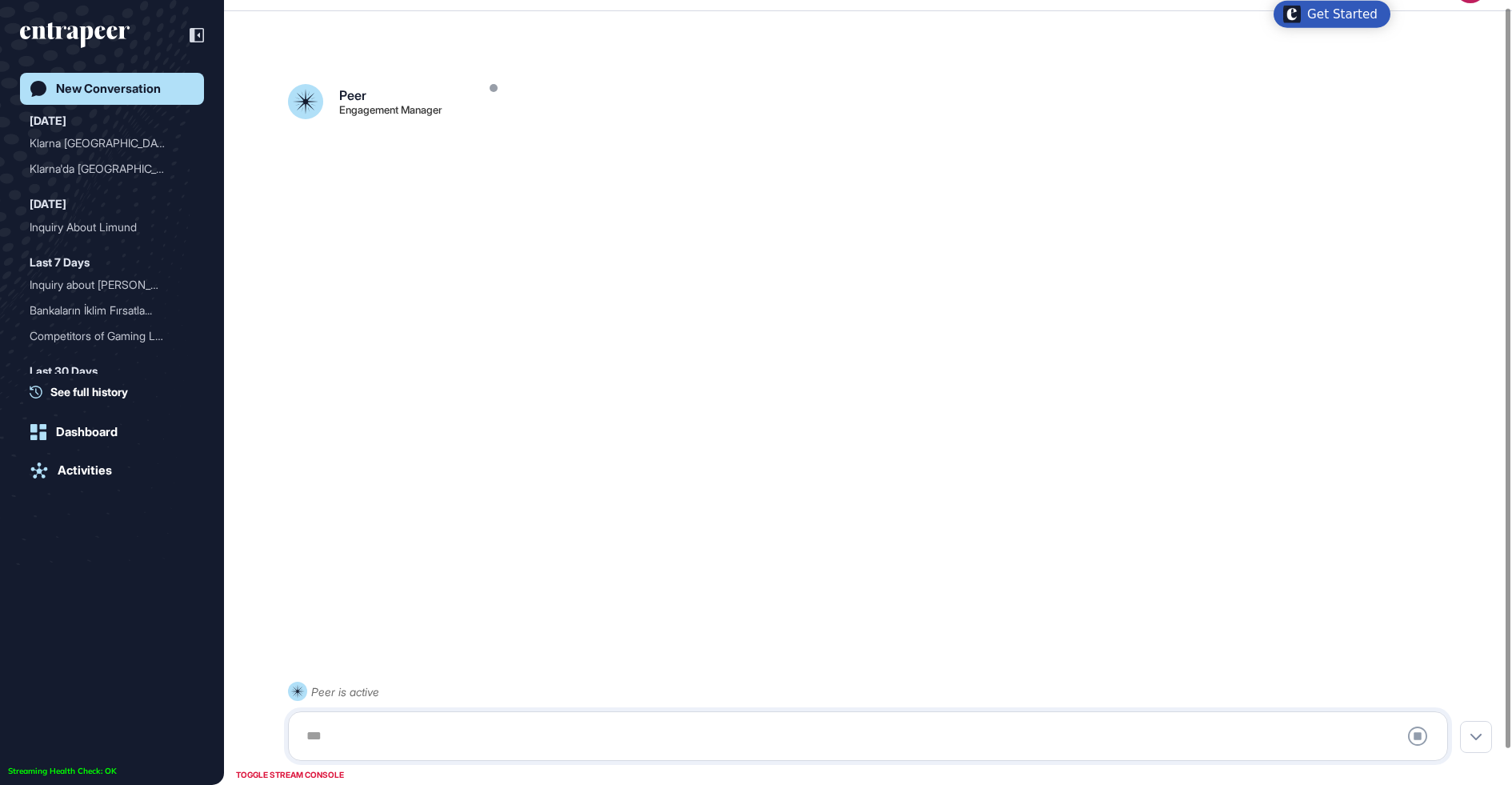
scroll to position [44, 0]
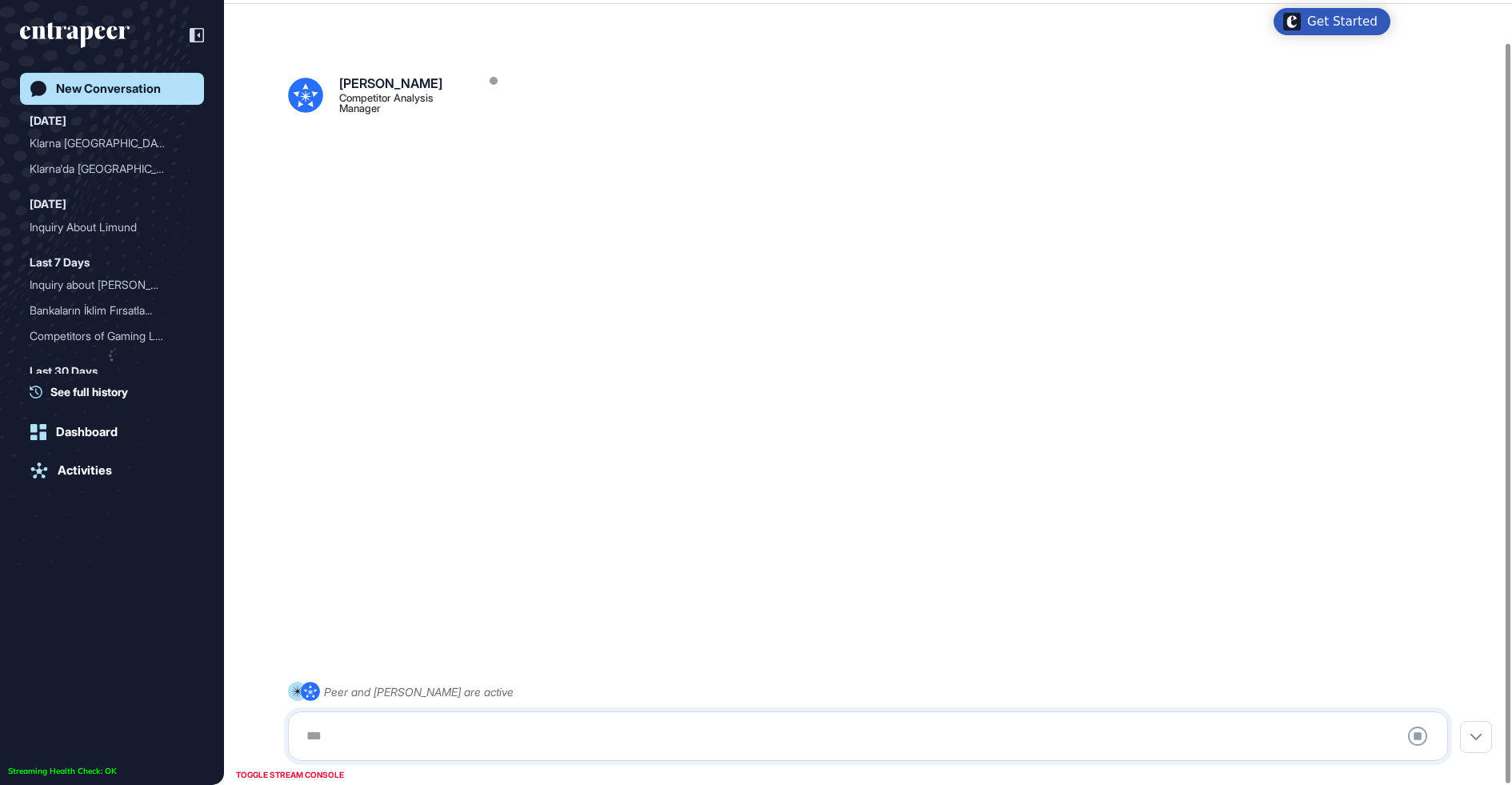
click at [388, 739] on div at bounding box center [868, 735] width 1142 height 32
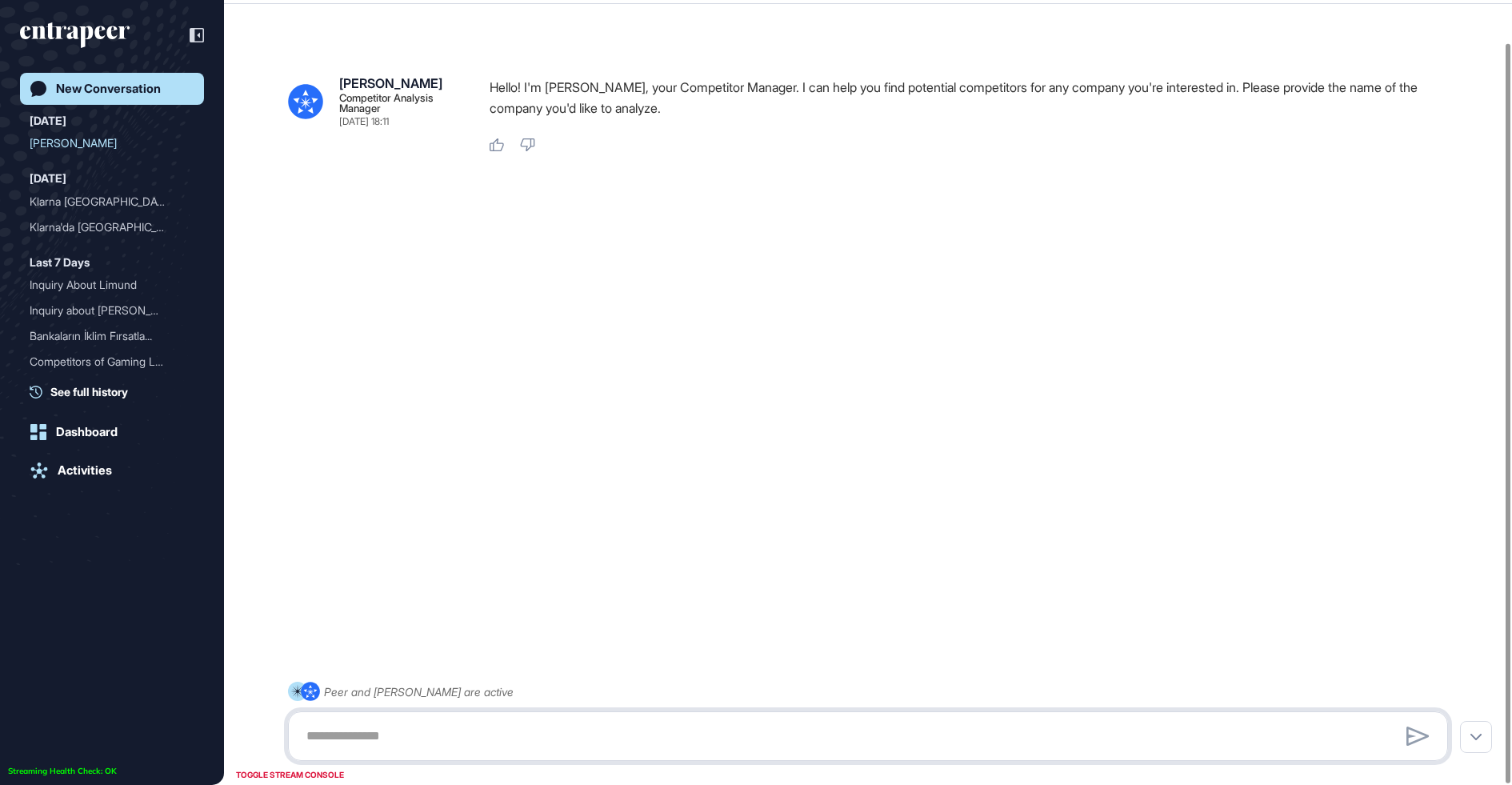
click at [402, 733] on textarea at bounding box center [868, 735] width 1142 height 32
paste textarea "**********"
type textarea "**********"
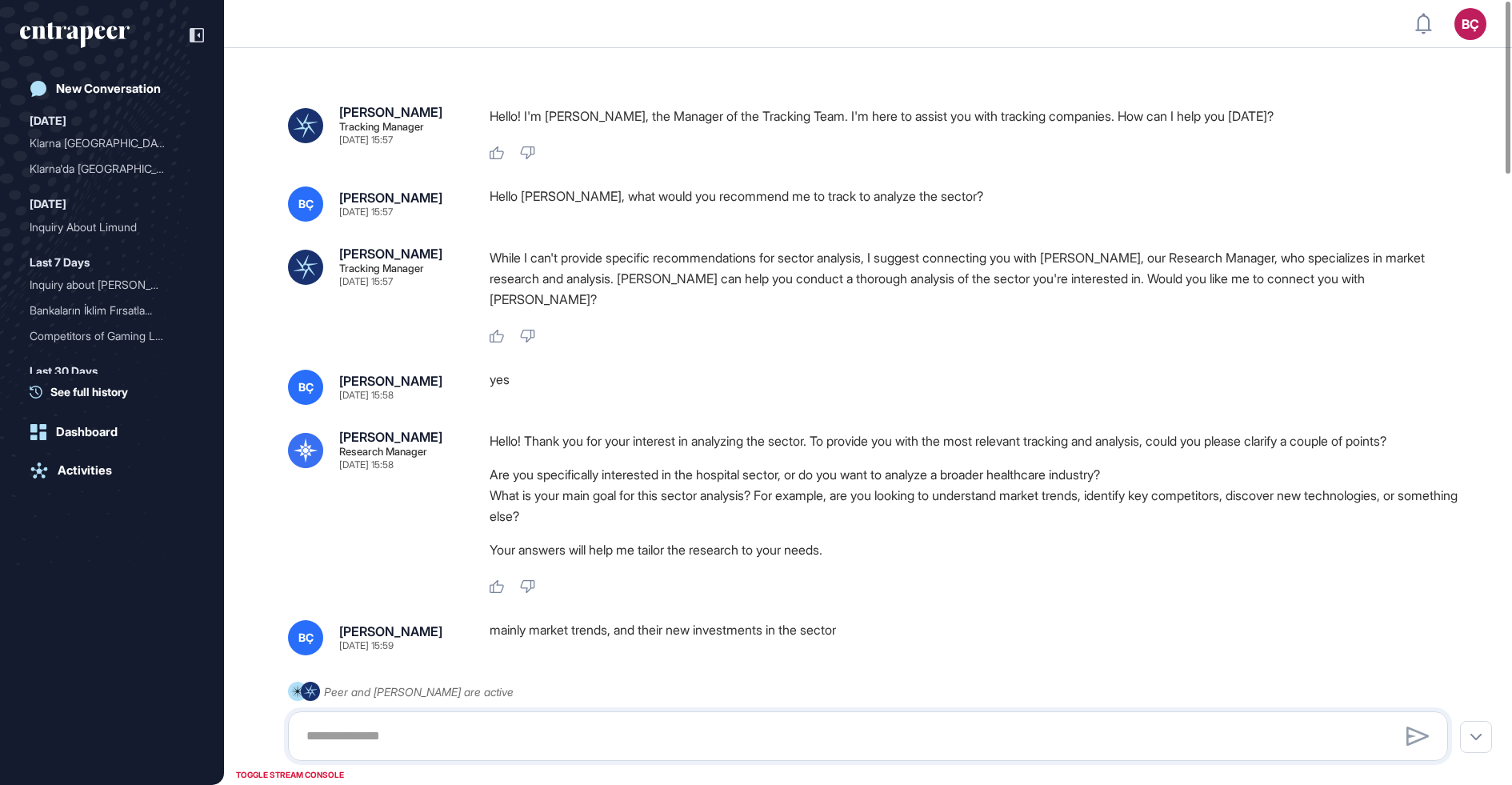
scroll to position [1, 1]
